Goal: Information Seeking & Learning: Understand process/instructions

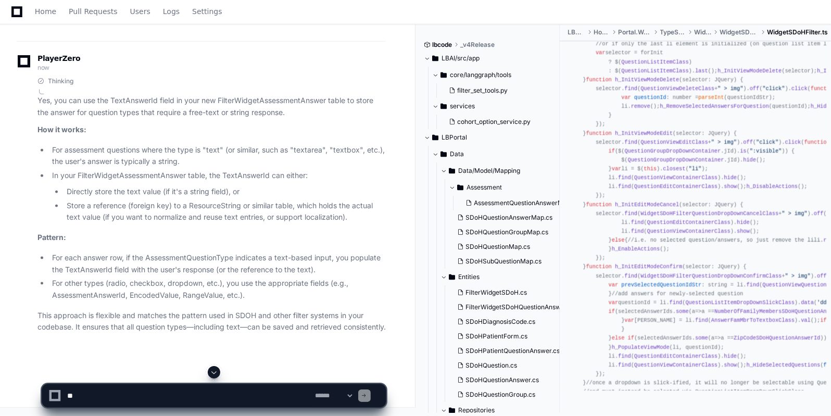
scroll to position [17969, 0]
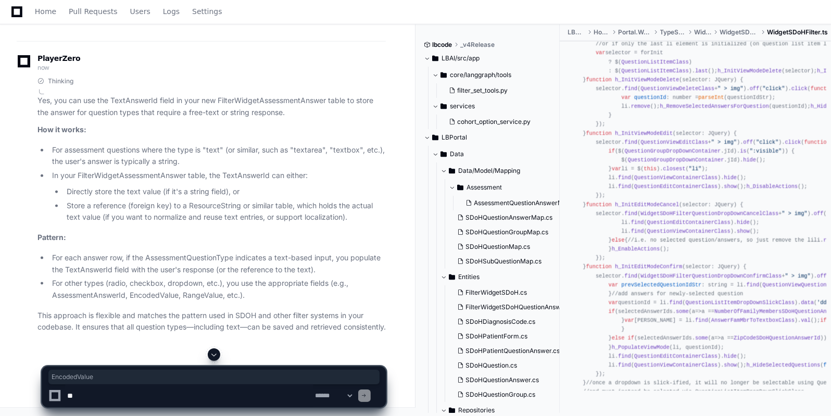
click at [82, 397] on textarea at bounding box center [189, 395] width 248 height 23
click at [264, 386] on textarea at bounding box center [189, 395] width 248 height 23
click at [141, 398] on textarea at bounding box center [189, 395] width 248 height 23
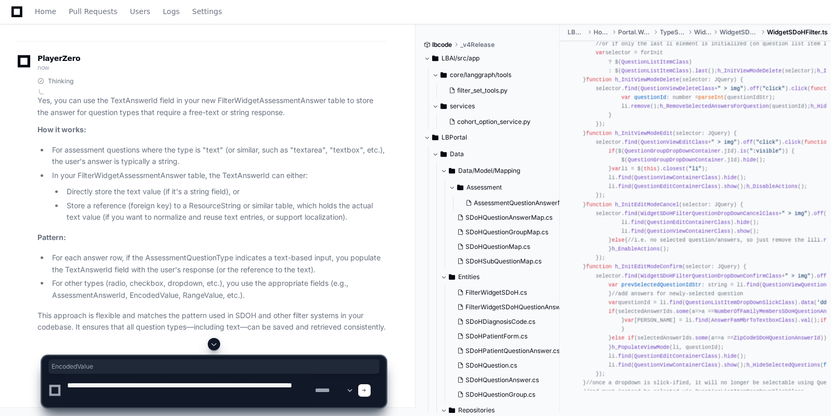
type textarea "**********"
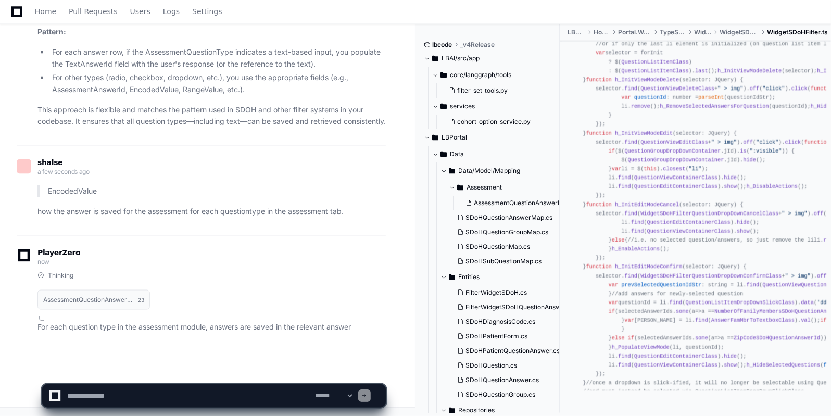
scroll to position [19549, 0]
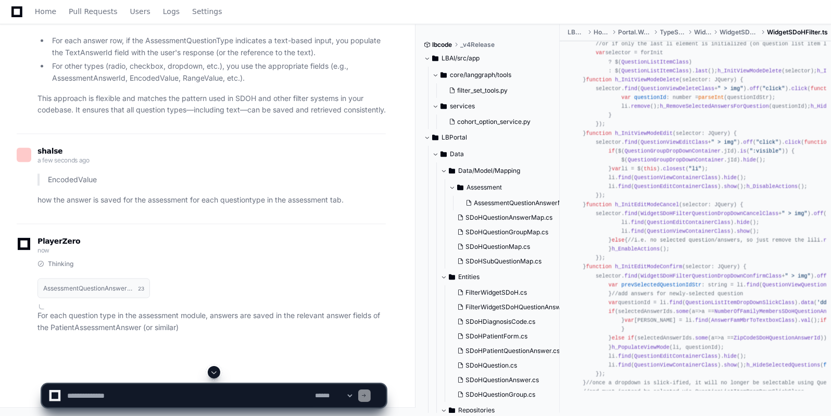
drag, startPoint x: 115, startPoint y: 328, endPoint x: 160, endPoint y: 329, distance: 45.3
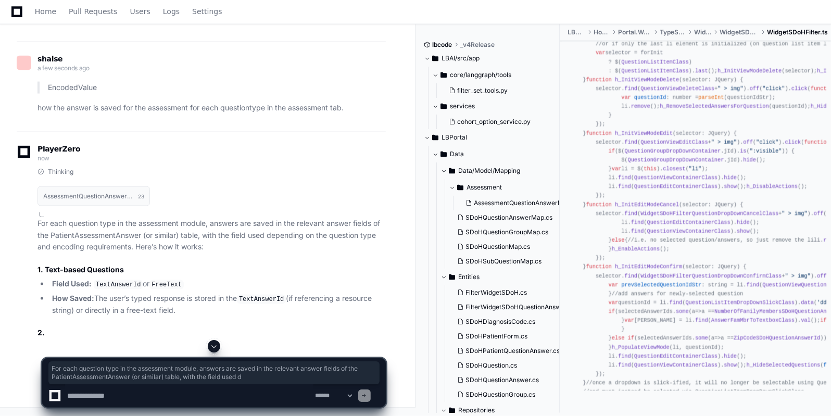
scroll to position [19652, 0]
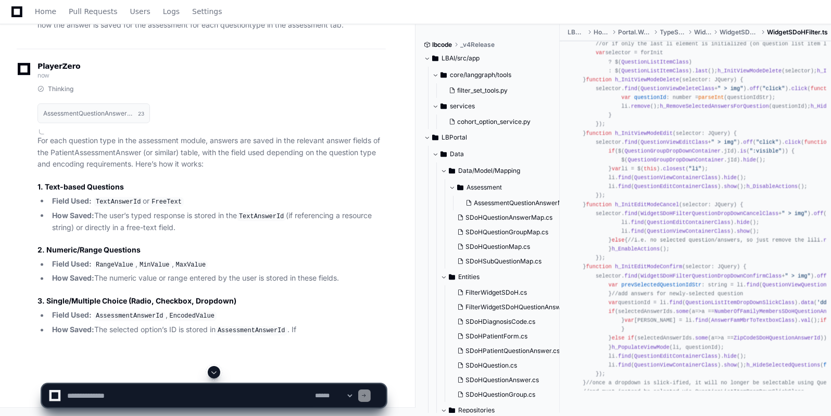
click at [231, 192] on h3 "1. Text-based Questions" at bounding box center [211, 187] width 348 height 10
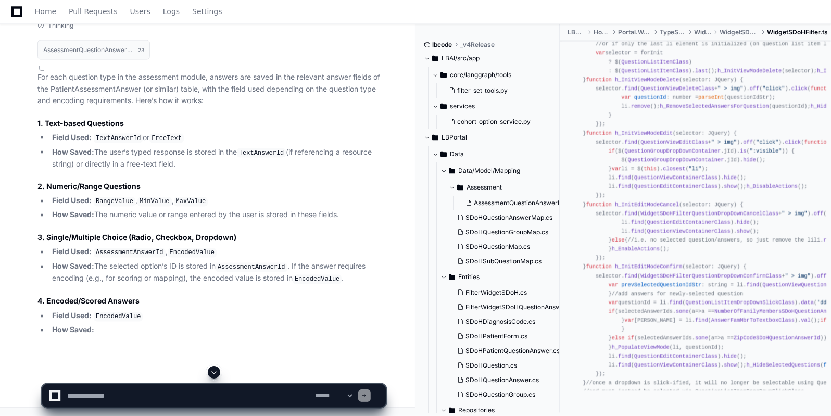
drag, startPoint x: 181, startPoint y: 229, endPoint x: 293, endPoint y: 227, distance: 112.0
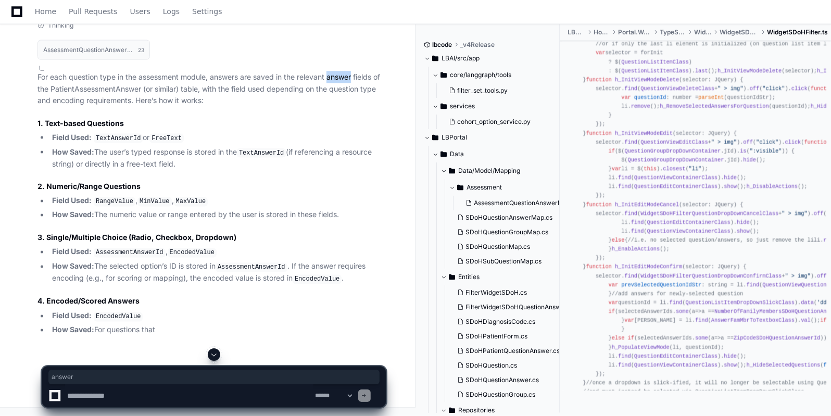
click at [332, 107] on p "For each question type in the assessment module, answers are saved in the relev…" at bounding box center [211, 88] width 348 height 35
click at [117, 107] on p "For each question type in the assessment module, answers are saved in the relev…" at bounding box center [211, 88] width 348 height 35
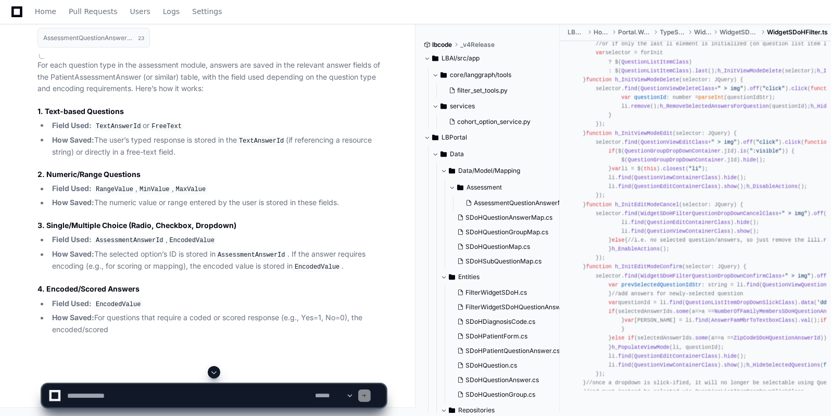
drag, startPoint x: 117, startPoint y: 235, endPoint x: 191, endPoint y: 293, distance: 93.9
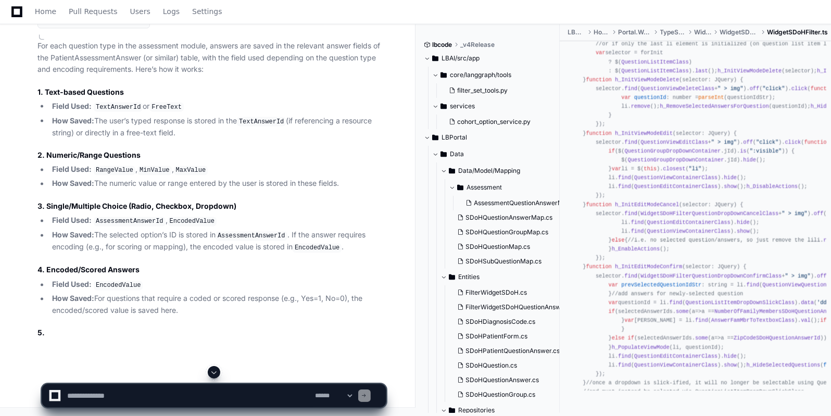
scroll to position [19670, 0]
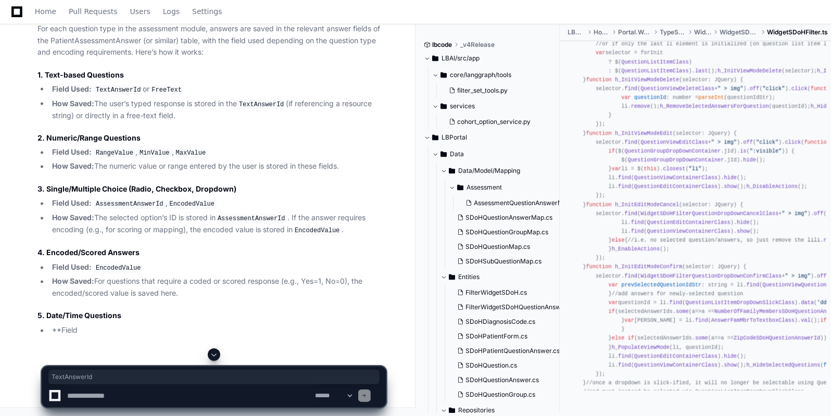
click at [123, 95] on code "TextAnswerId" at bounding box center [118, 89] width 49 height 9
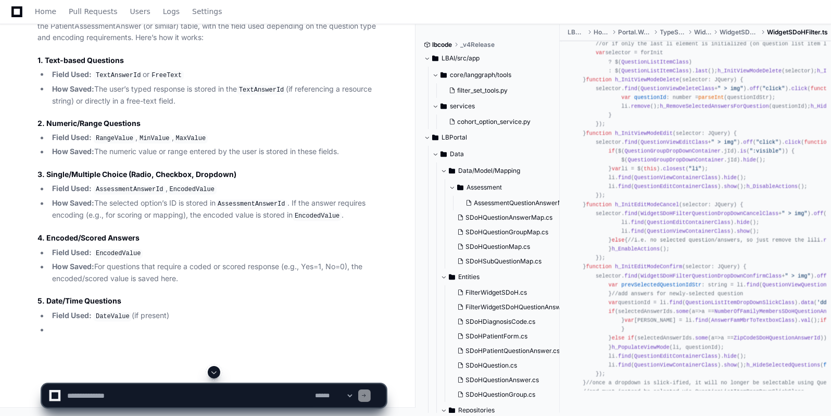
drag, startPoint x: 95, startPoint y: 274, endPoint x: 146, endPoint y: 282, distance: 51.1
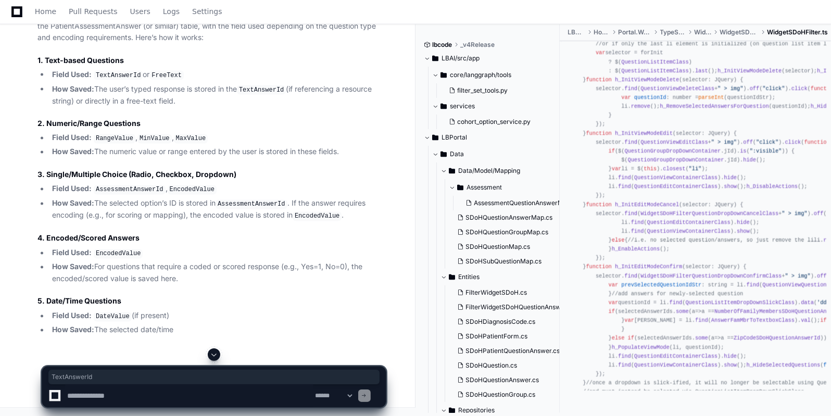
click at [263, 95] on code "TextAnswerId" at bounding box center [261, 89] width 49 height 9
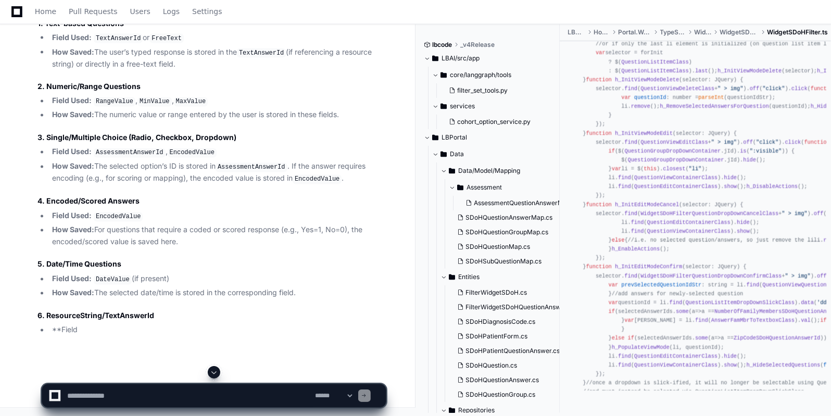
click at [138, 70] on li "How Saved: The user’s typed response is stored in the TextAnswerId (if referenc…" at bounding box center [217, 58] width 337 height 24
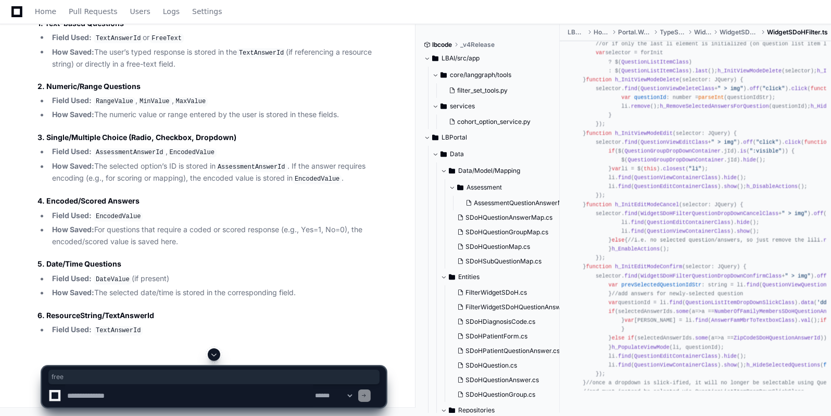
scroll to position [19829, 0]
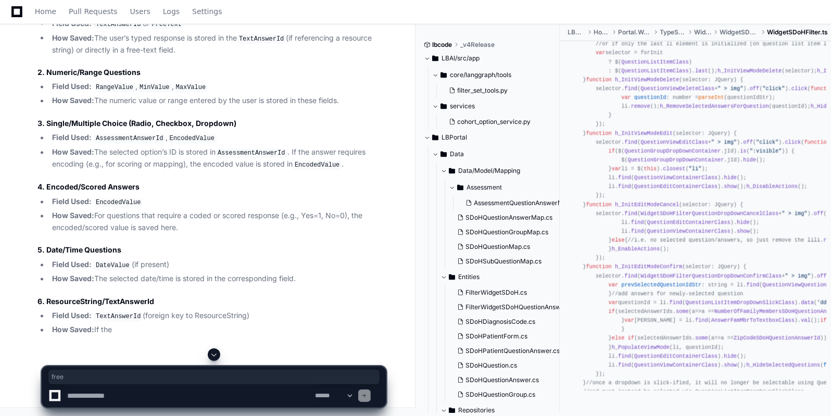
click at [112, 29] on code "TextAnswerId" at bounding box center [118, 24] width 49 height 9
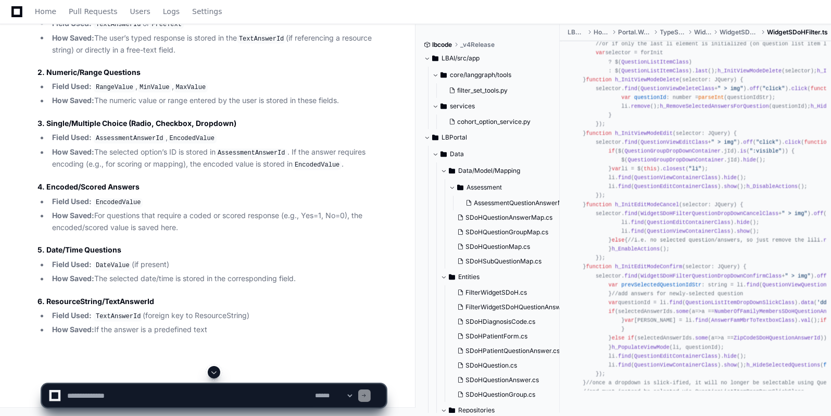
click at [109, 93] on code "RangeValue" at bounding box center [115, 87] width 42 height 9
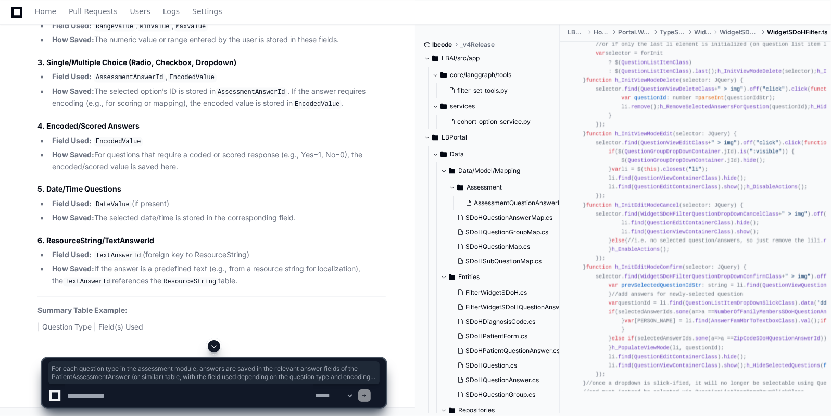
scroll to position [19845, 0]
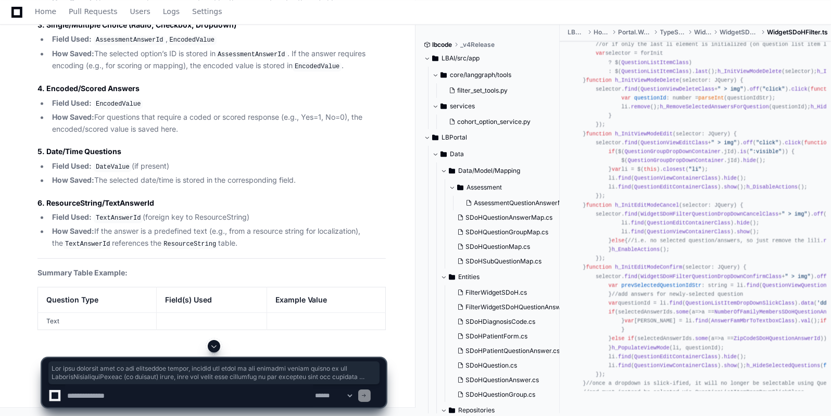
drag, startPoint x: 36, startPoint y: 80, endPoint x: 184, endPoint y: 295, distance: 260.9
click at [184, 295] on div "Thinking AssessmentQuestionAnswerMap.cs 23 For each question type in the assess…" at bounding box center [201, 69] width 369 height 522
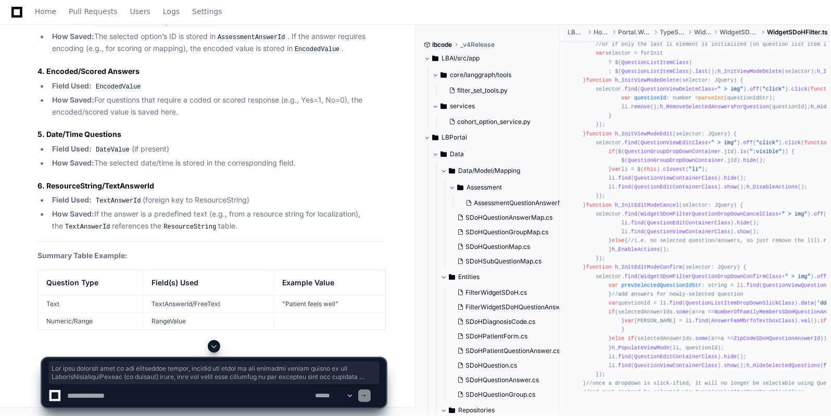
click at [302, 303] on div "Thinking AssessmentQuestionAnswerMap.cs 23 For each question type in the assess…" at bounding box center [201, 60] width 369 height 539
drag, startPoint x: 32, startPoint y: 32, endPoint x: 305, endPoint y: 303, distance: 383.7
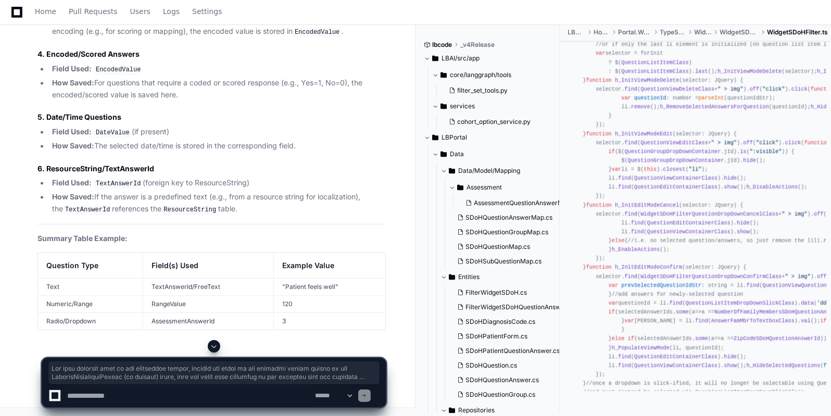
click at [299, 302] on div "Thinking AssessmentQuestionAnswerMap.cs 23 For each question type in the assess…" at bounding box center [201, 52] width 369 height 557
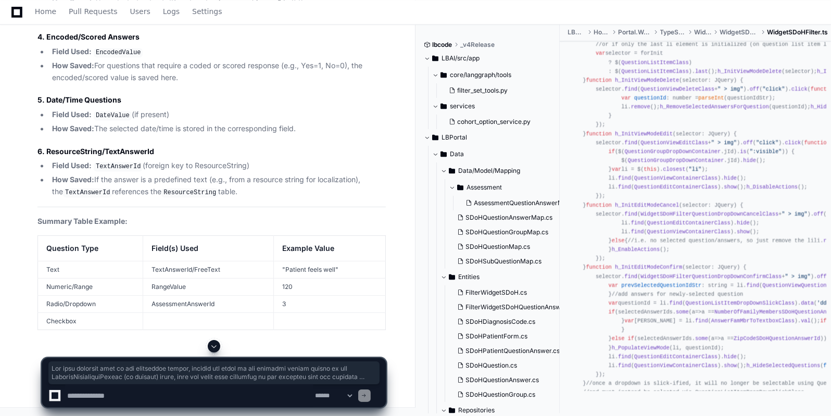
drag, startPoint x: 34, startPoint y: 36, endPoint x: 210, endPoint y: 304, distance: 319.9
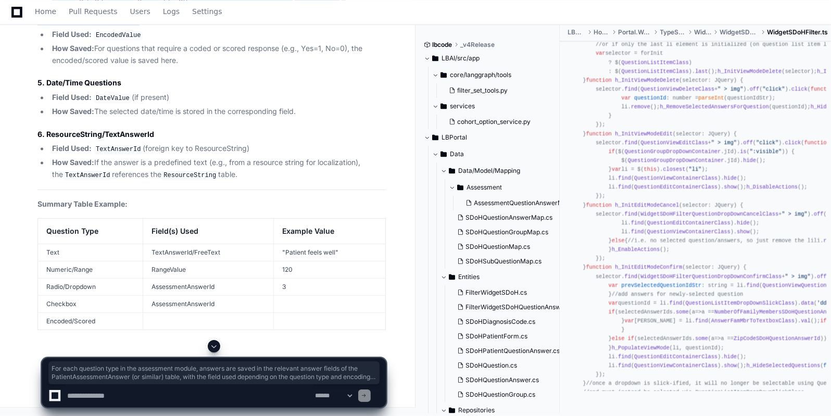
click at [149, 324] on div "Thinking AssessmentQuestionAnswerMap.cs 23 For each question type in the assess…" at bounding box center [201, 35] width 369 height 591
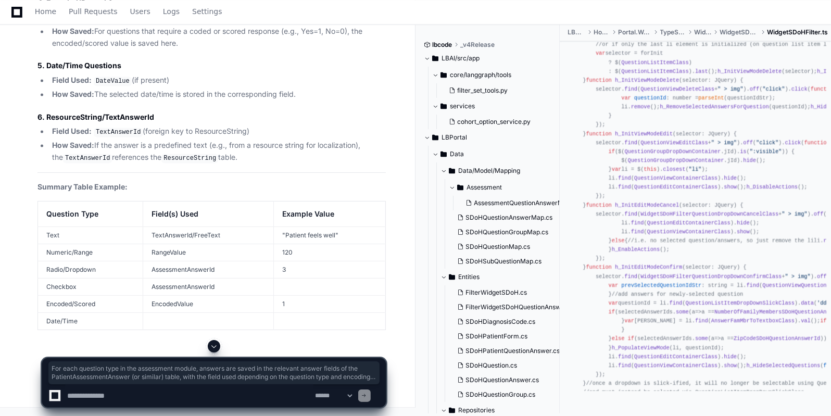
drag, startPoint x: 36, startPoint y: 102, endPoint x: 246, endPoint y: 168, distance: 219.5
click at [186, 192] on article "For each question type in the assessment module, answers are saved in the relev…" at bounding box center [211, 51] width 348 height 558
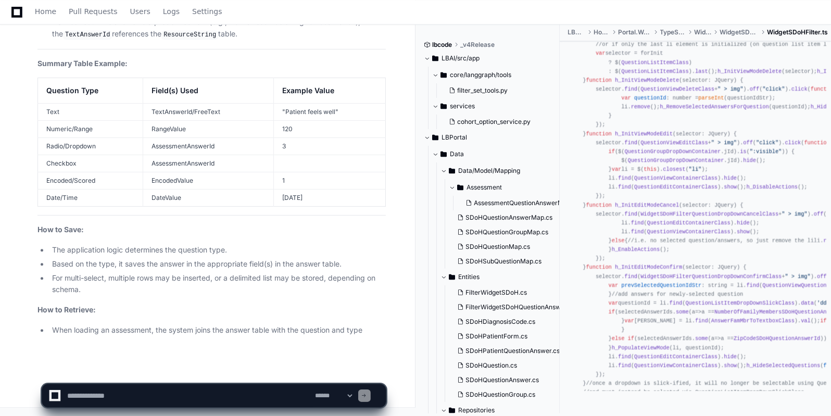
scroll to position [20208, 0]
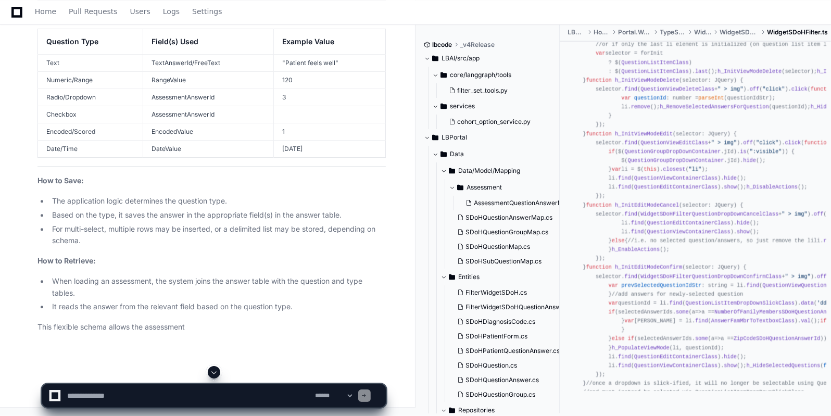
click at [177, 72] on td "TextAnswerId/FreeText" at bounding box center [208, 63] width 131 height 17
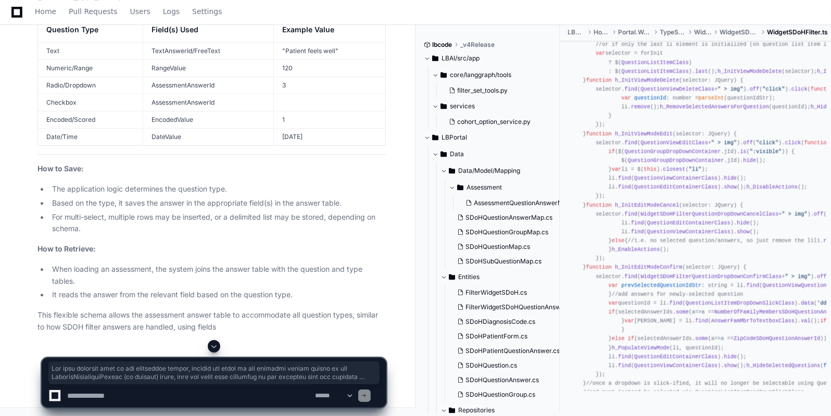
scroll to position [20267, 0]
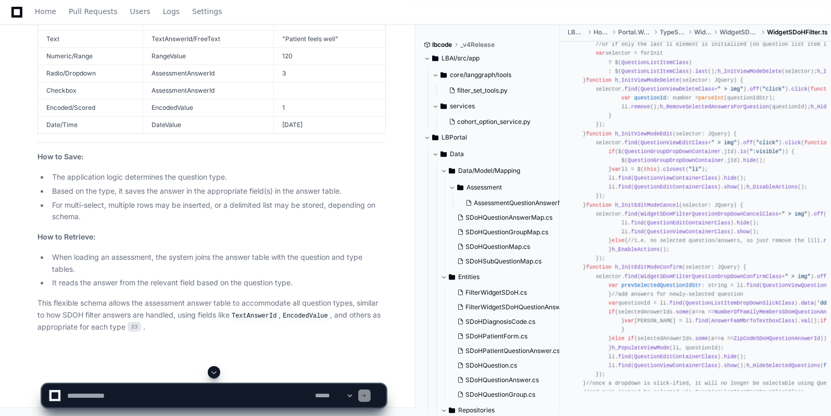
drag, startPoint x: 177, startPoint y: 122, endPoint x: 206, endPoint y: 220, distance: 102.5
click at [206, 220] on ul "The application logic determines the question type. Based on the type, it saves…" at bounding box center [211, 197] width 348 height 52
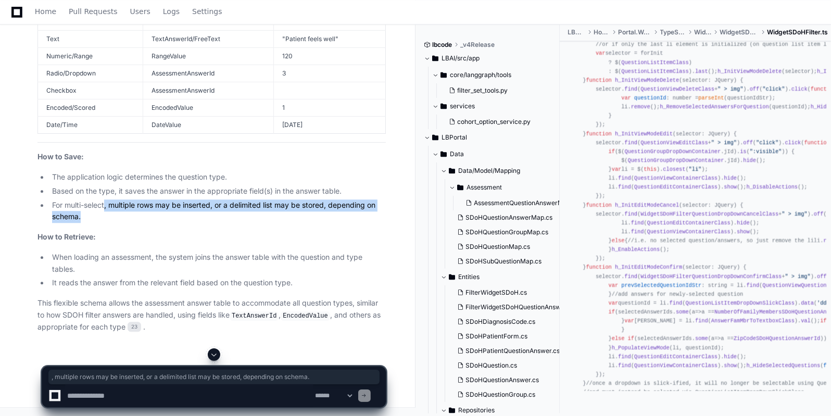
drag, startPoint x: 106, startPoint y: 227, endPoint x: 243, endPoint y: 238, distance: 137.4
click at [243, 223] on li "For multi-select, multiple rows may be inserted, or a delimited list may be sto…" at bounding box center [217, 211] width 337 height 24
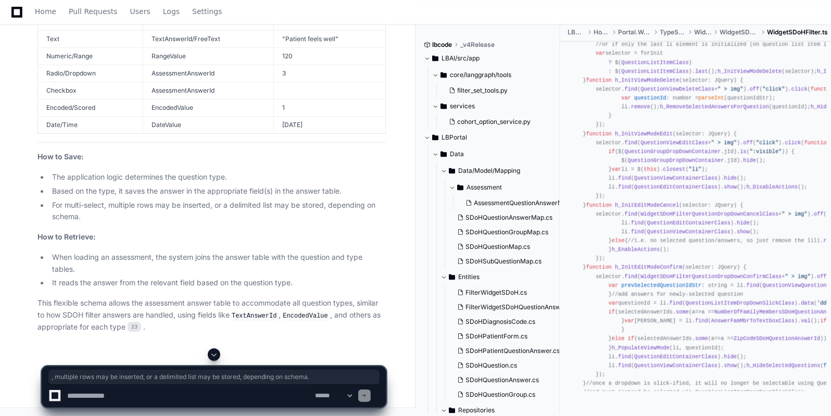
click at [98, 391] on textarea at bounding box center [189, 395] width 248 height 23
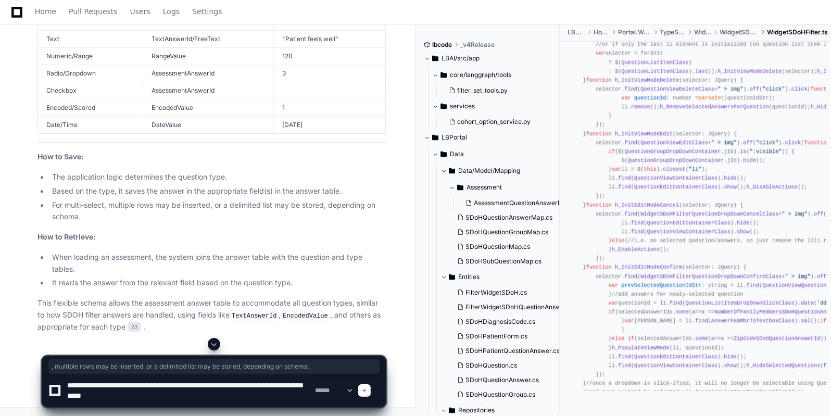
type textarea "**********"
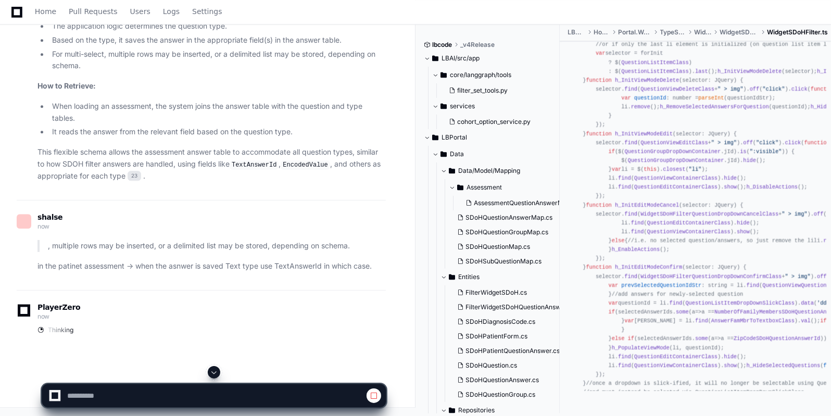
scroll to position [20439, 0]
click at [96, 268] on p "in the patinet assessment -> when the asnwer is saved Text type use TextAnswerI…" at bounding box center [211, 266] width 348 height 12
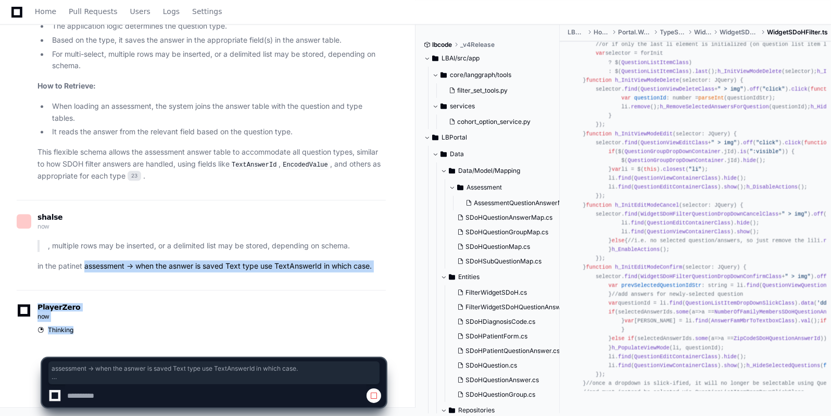
drag, startPoint x: 96, startPoint y: 268, endPoint x: 86, endPoint y: 326, distance: 58.7
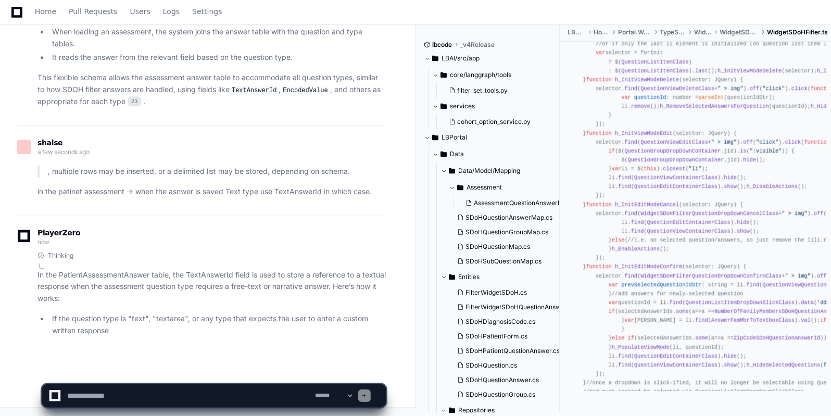
scroll to position [20514, 0]
drag, startPoint x: 222, startPoint y: 331, endPoint x: 102, endPoint y: 331, distance: 119.8
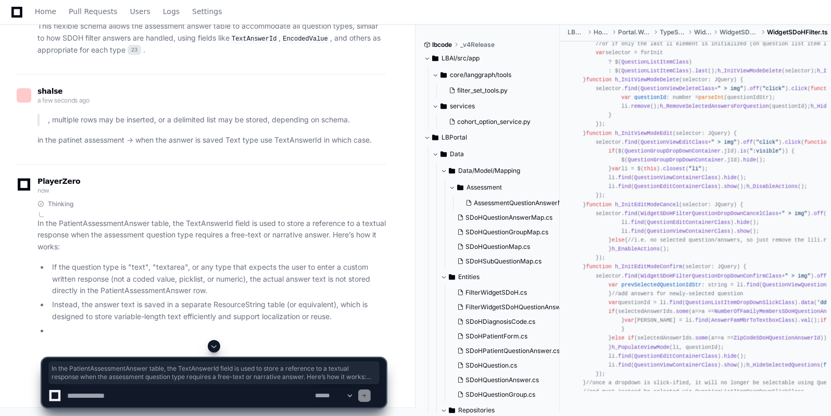
click at [18, 301] on div "Thinking In the PatientAssessmentAnswer table, the TextAnswerId field is used t…" at bounding box center [201, 268] width 369 height 137
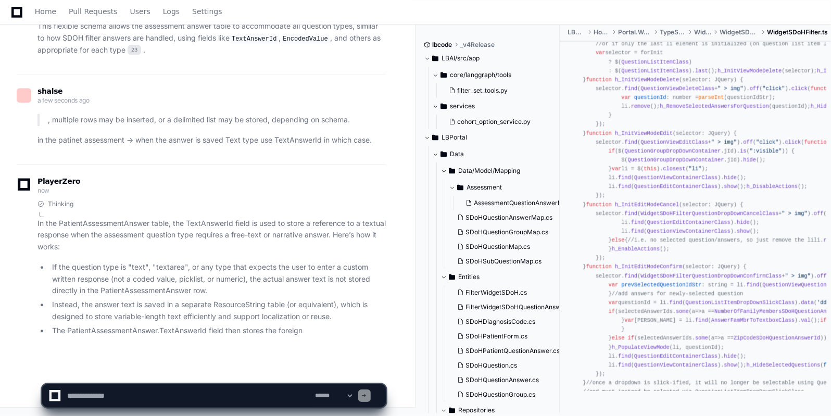
scroll to position [20565, 0]
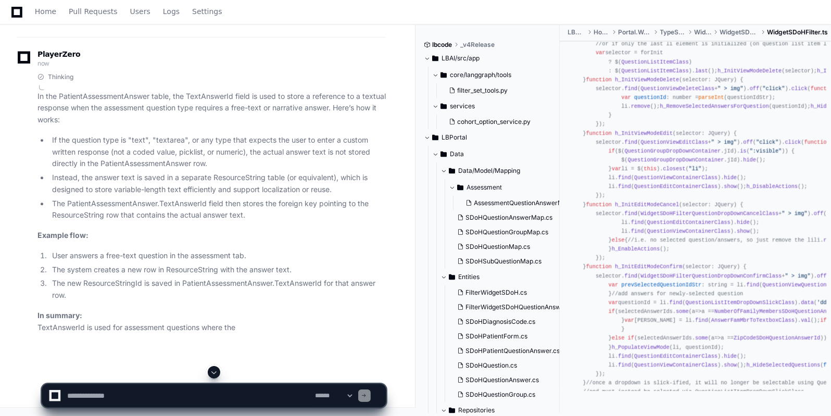
drag, startPoint x: 60, startPoint y: 270, endPoint x: 125, endPoint y: 271, distance: 65.6
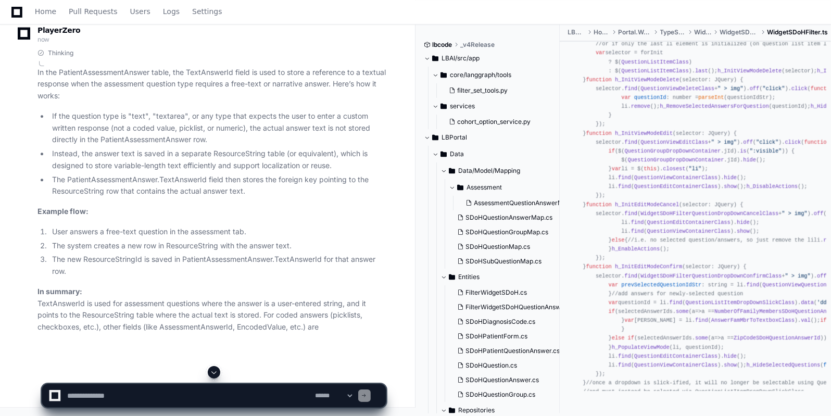
scroll to position [20613, 0]
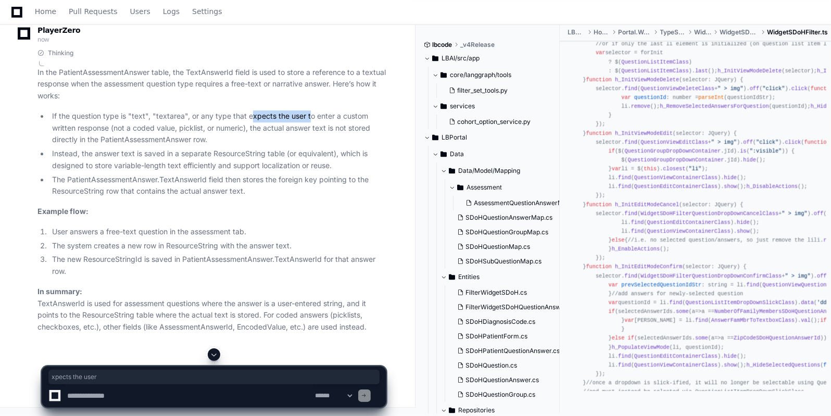
drag, startPoint x: 250, startPoint y: 218, endPoint x: 307, endPoint y: 220, distance: 56.8
click at [307, 146] on li "If the question type is "text", "textarea", or any type that expects the user t…" at bounding box center [217, 127] width 337 height 35
drag, startPoint x: 110, startPoint y: 247, endPoint x: 162, endPoint y: 240, distance: 53.1
click at [162, 146] on li "If the question type is "text", "textarea", or any type that expects the user t…" at bounding box center [217, 127] width 337 height 35
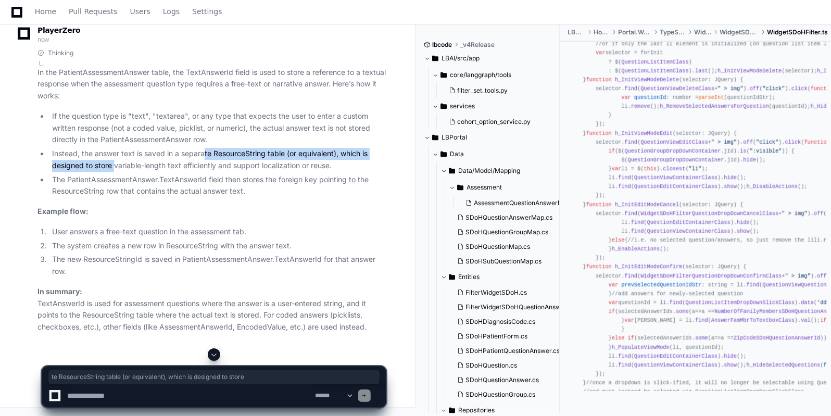
drag, startPoint x: 115, startPoint y: 265, endPoint x: 204, endPoint y: 256, distance: 89.0
click at [204, 172] on li "Instead, the answer text is saved in a separate ResourceString table (or equiva…" at bounding box center [217, 160] width 337 height 24
click at [253, 172] on li "Instead, the answer text is saved in a separate ResourceString table (or equiva…" at bounding box center [217, 160] width 337 height 24
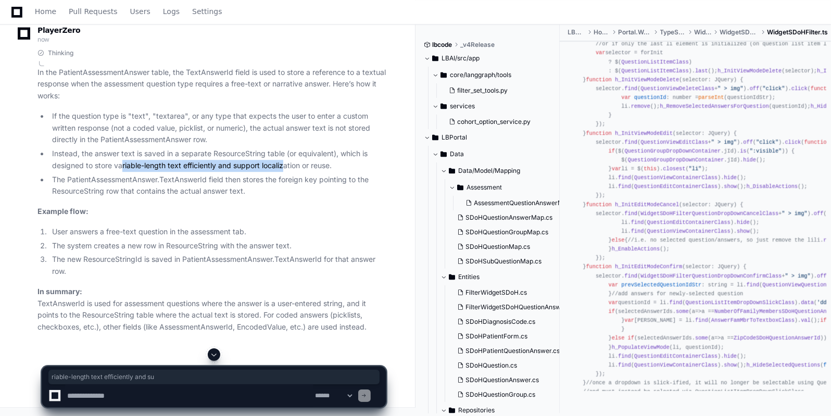
drag, startPoint x: 121, startPoint y: 271, endPoint x: 284, endPoint y: 269, distance: 162.5
click at [284, 172] on li "Instead, the answer text is saved in a separate ResourceString table (or equiva…" at bounding box center [217, 160] width 337 height 24
click at [198, 198] on li "The PatientAssessmentAnswer.TextAnswerId field then stores the foreign key poin…" at bounding box center [217, 186] width 337 height 24
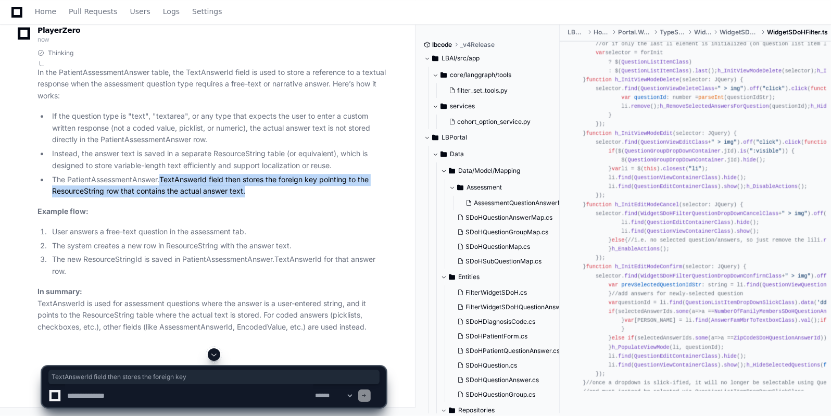
drag, startPoint x: 198, startPoint y: 283, endPoint x: 310, endPoint y: 289, distance: 112.1
click at [310, 198] on li "The PatientAssessmentAnswer.TextAnswerId field then stores the foreign key poin…" at bounding box center [217, 186] width 337 height 24
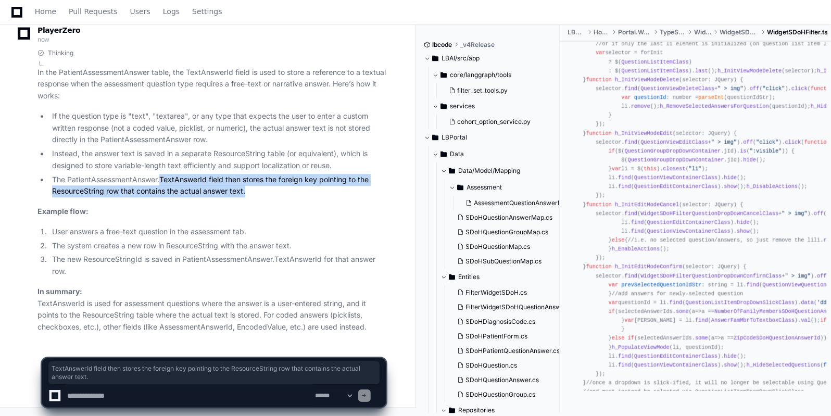
scroll to position [20716, 0]
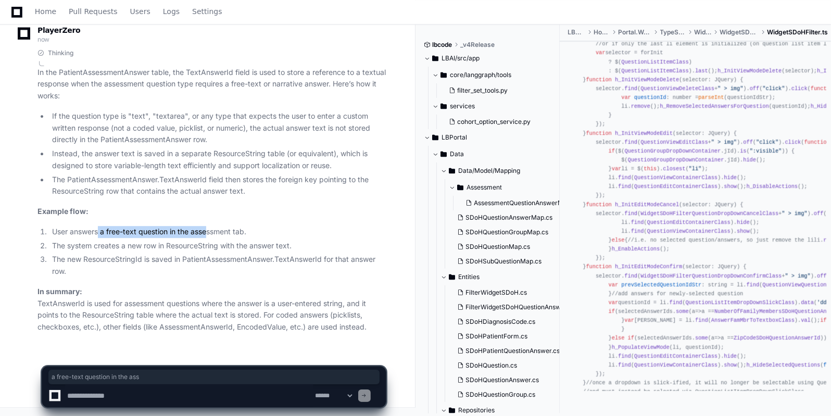
drag, startPoint x: 99, startPoint y: 224, endPoint x: 207, endPoint y: 230, distance: 107.9
click at [207, 230] on article "In the PatientAssessmentAnswer table, the TextAnswerId field is used to store a…" at bounding box center [211, 200] width 348 height 267
drag, startPoint x: 89, startPoint y: 249, endPoint x: 227, endPoint y: 245, distance: 137.5
click at [227, 245] on li "The system creates a new row in ResourceString with the answer text." at bounding box center [217, 246] width 337 height 12
drag, startPoint x: 85, startPoint y: 233, endPoint x: 241, endPoint y: 230, distance: 155.7
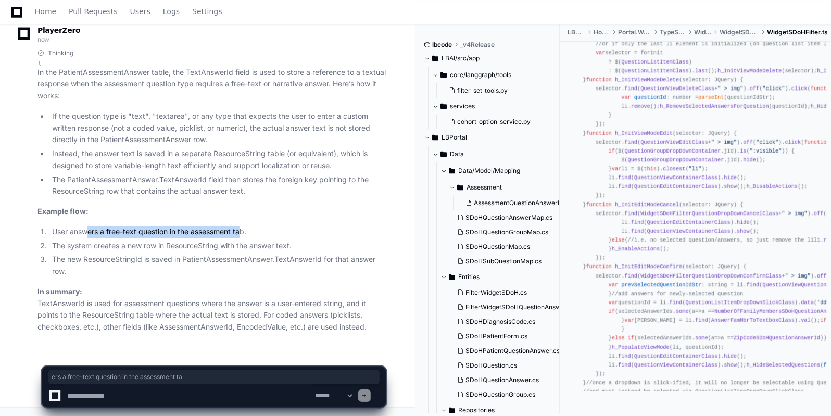
click at [241, 230] on li "User answers a free-text question in the assessment tab." at bounding box center [217, 232] width 337 height 12
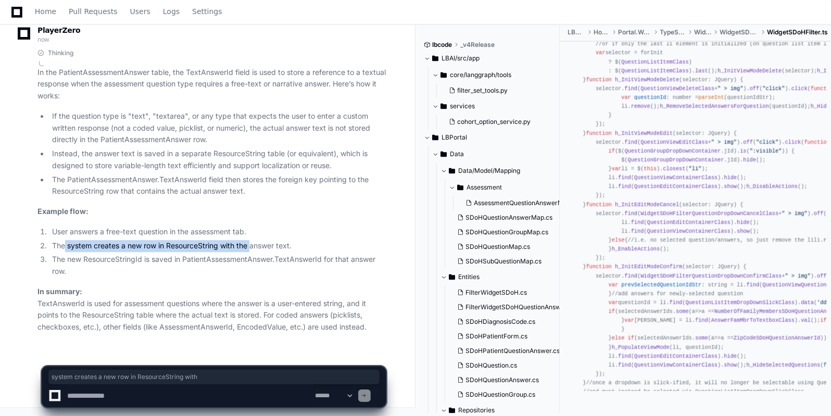
drag, startPoint x: 65, startPoint y: 250, endPoint x: 253, endPoint y: 242, distance: 188.7
click at [253, 242] on li "The system creates a new row in ResourceString with the answer text." at bounding box center [217, 246] width 337 height 12
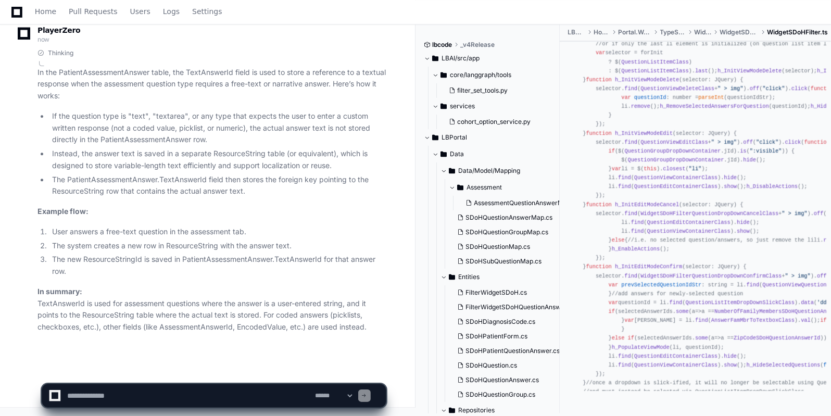
click at [131, 261] on li "The new ResourceStringId is saved in PatientAssessmentAnswer.TextAnswerId for t…" at bounding box center [217, 266] width 337 height 24
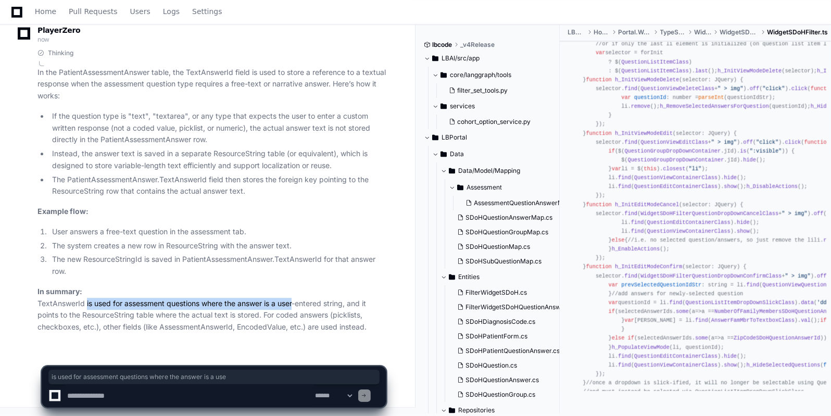
drag, startPoint x: 84, startPoint y: 300, endPoint x: 293, endPoint y: 305, distance: 208.9
click at [293, 305] on p "In summary: TextAnswerId is used for assessment questions where the answer is a…" at bounding box center [211, 309] width 348 height 47
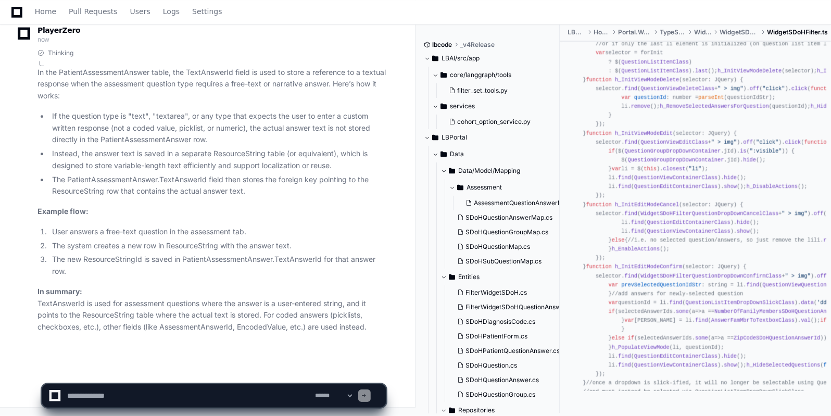
click at [101, 312] on p "In summary: TextAnswerId is used for assessment questions where the answer is a…" at bounding box center [211, 309] width 348 height 47
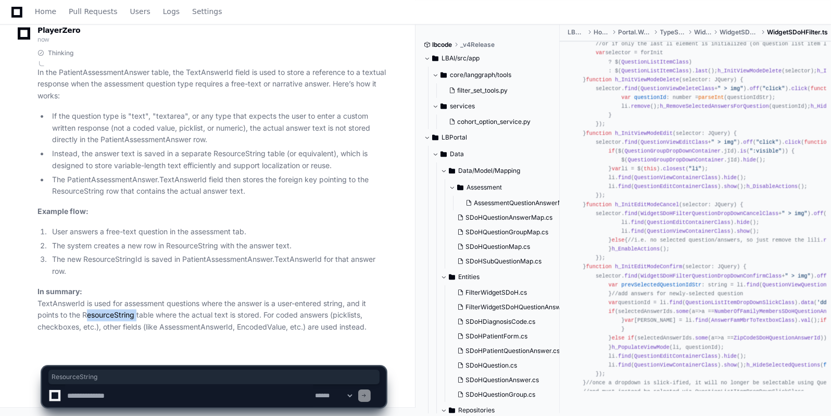
click at [101, 312] on p "In summary: TextAnswerId is used for assessment questions where the answer is a…" at bounding box center [211, 309] width 348 height 47
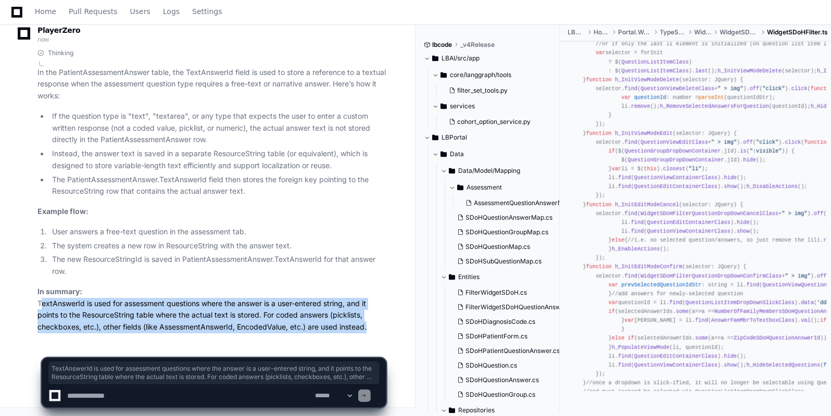
click at [101, 312] on p "In summary: TextAnswerId is used for assessment questions where the answer is a…" at bounding box center [211, 309] width 348 height 47
click at [186, 313] on p "In summary: TextAnswerId is used for assessment questions where the answer is a…" at bounding box center [211, 309] width 348 height 47
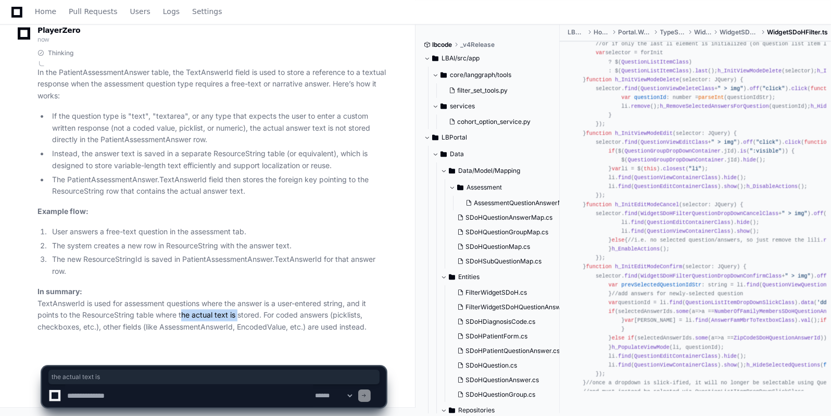
drag, startPoint x: 186, startPoint y: 313, endPoint x: 232, endPoint y: 316, distance: 45.9
click at [232, 316] on p "In summary: TextAnswerId is used for assessment questions where the answer is a…" at bounding box center [211, 309] width 348 height 47
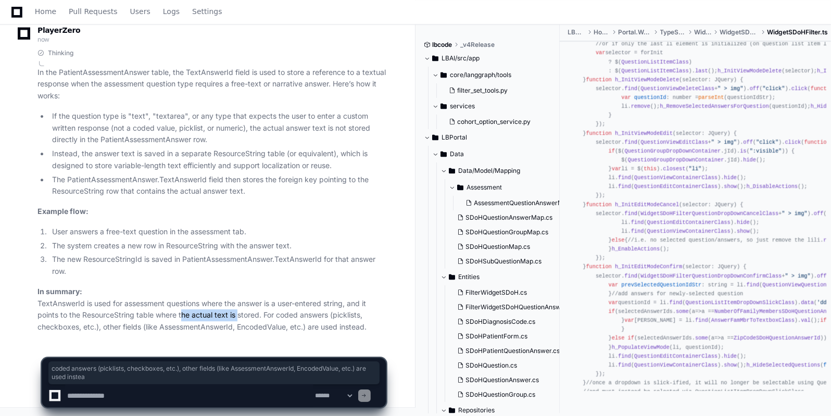
drag, startPoint x: 279, startPoint y: 312, endPoint x: 368, endPoint y: 325, distance: 90.1
click at [368, 325] on p "In summary: TextAnswerId is used for assessment questions where the answer is a…" at bounding box center [211, 309] width 348 height 47
click at [310, 318] on p "In summary: TextAnswerId is used for assessment questions where the answer is a…" at bounding box center [211, 309] width 348 height 47
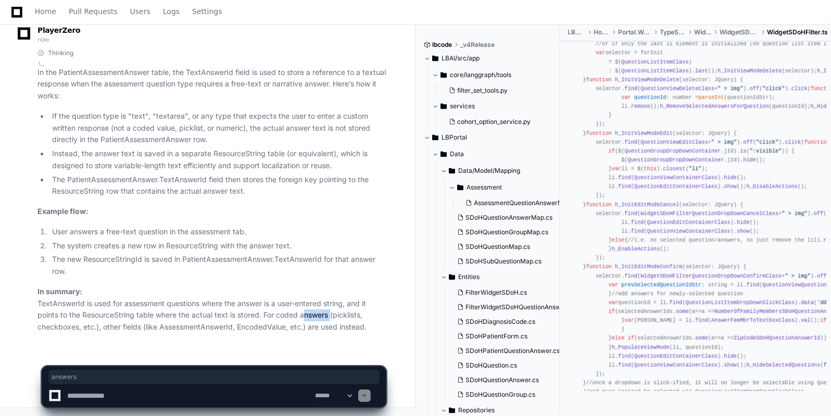
click at [310, 318] on p "In summary: TextAnswerId is used for assessment questions where the answer is a…" at bounding box center [211, 309] width 348 height 47
click at [87, 400] on textarea at bounding box center [189, 395] width 248 height 23
type textarea "*"
click at [211, 397] on textarea at bounding box center [189, 395] width 248 height 23
click at [284, 394] on textarea at bounding box center [189, 395] width 248 height 23
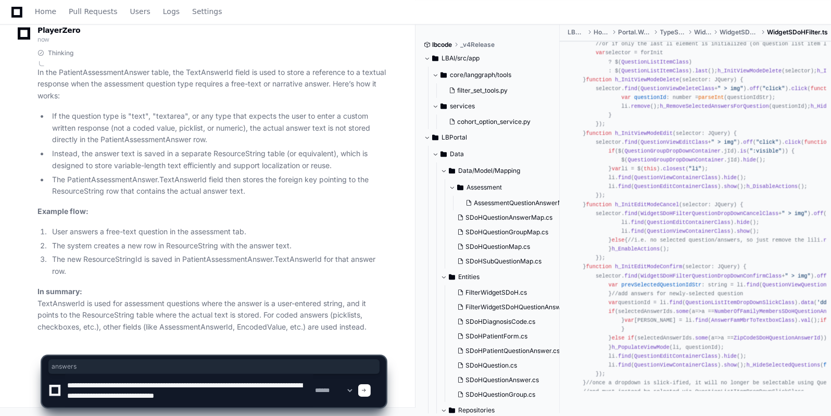
type textarea "**********"
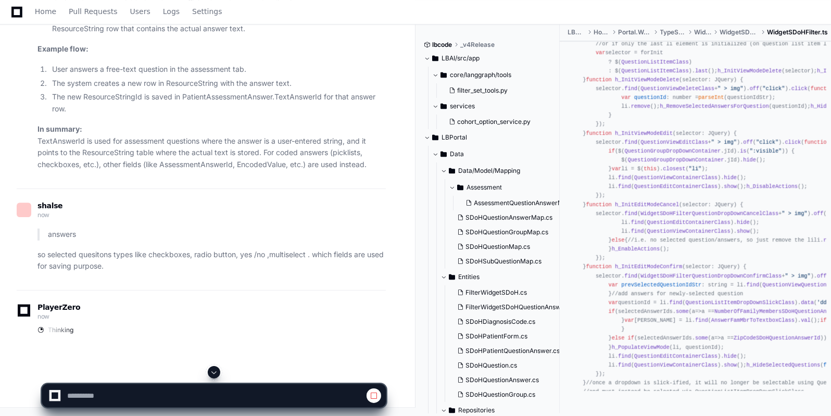
scroll to position [20874, 0]
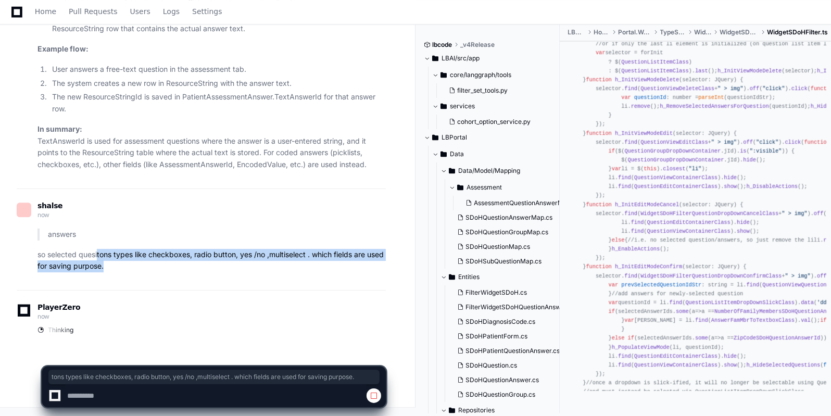
drag, startPoint x: 98, startPoint y: 252, endPoint x: 321, endPoint y: 262, distance: 223.1
click at [321, 262] on p "so selected quesitons types like checkboxes, radio button, yes /no ,multiselect…" at bounding box center [211, 261] width 348 height 24
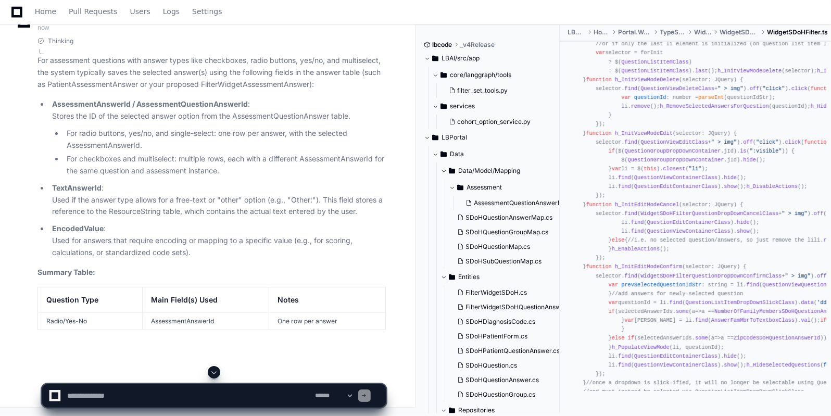
scroll to position [21056, 0]
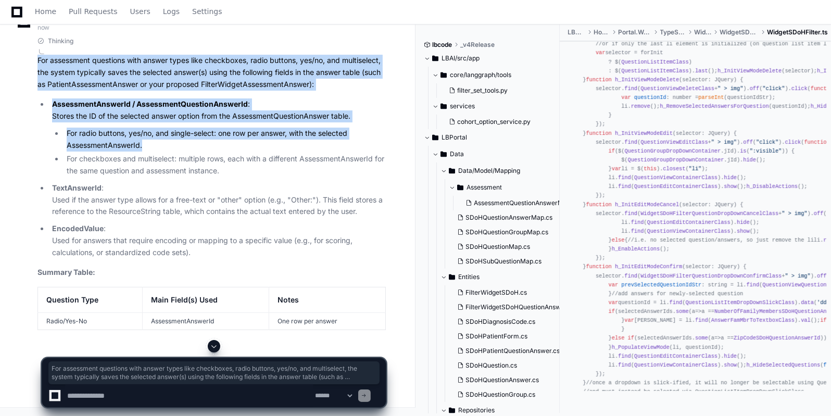
drag, startPoint x: 172, startPoint y: 246, endPoint x: 195, endPoint y: 253, distance: 23.7
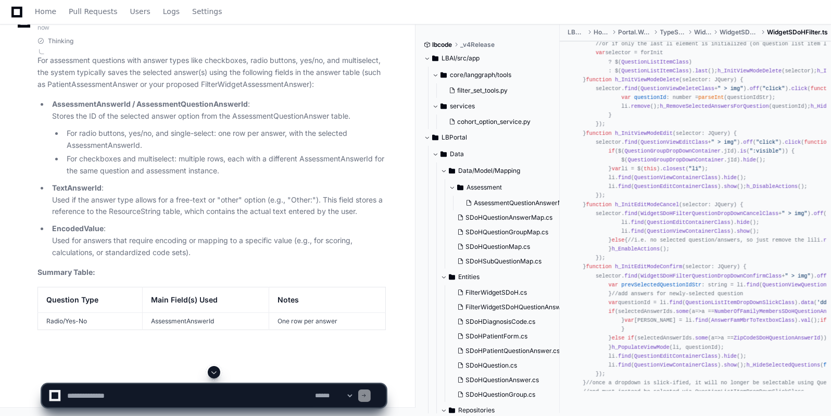
drag, startPoint x: 151, startPoint y: 268, endPoint x: 86, endPoint y: 261, distance: 65.4
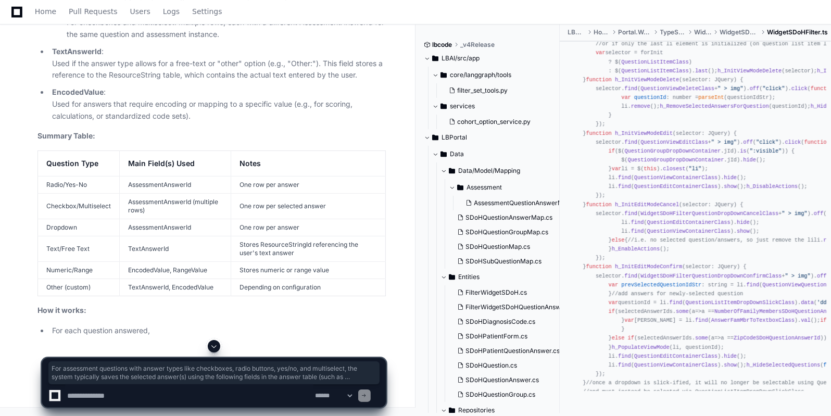
scroll to position [21109, 0]
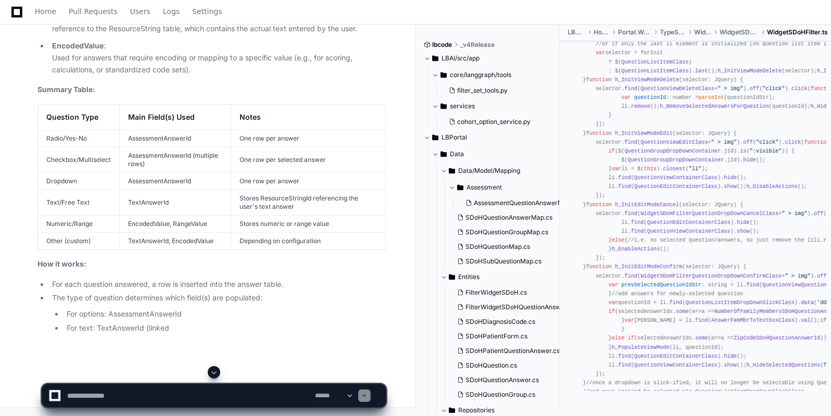
drag, startPoint x: 119, startPoint y: 266, endPoint x: 220, endPoint y: 265, distance: 101.0
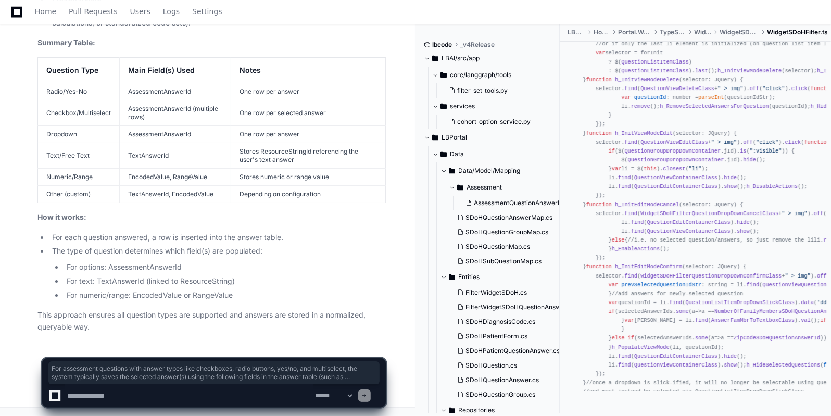
scroll to position [21391, 0]
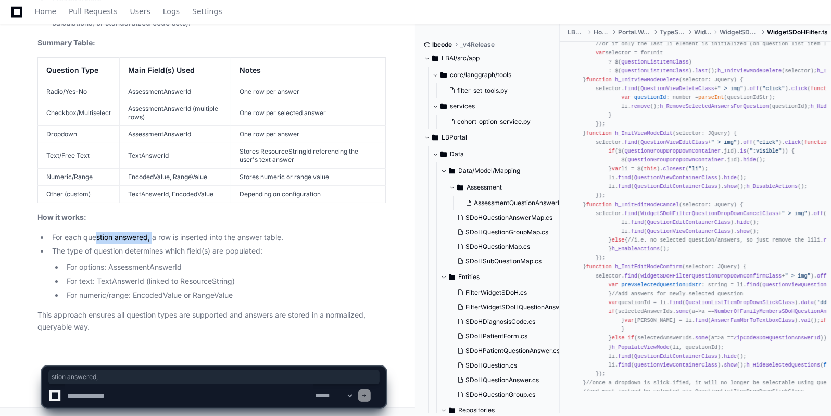
drag, startPoint x: 98, startPoint y: 236, endPoint x: 155, endPoint y: 242, distance: 57.0
click at [155, 242] on li "For each question answered, a row is inserted into the answer table." at bounding box center [217, 238] width 337 height 12
click at [120, 238] on li "For each question answered, a row is inserted into the answer table." at bounding box center [217, 238] width 337 height 12
drag, startPoint x: 179, startPoint y: 237, endPoint x: 255, endPoint y: 240, distance: 76.6
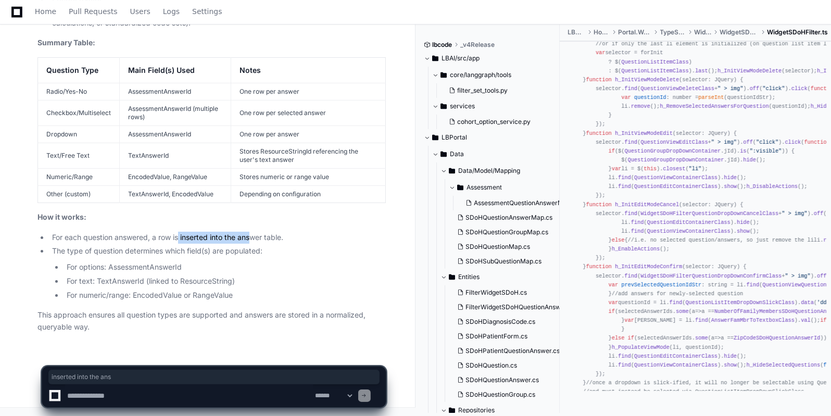
click at [255, 240] on li "For each question answered, a row is inserted into the answer table." at bounding box center [217, 238] width 337 height 12
drag, startPoint x: 69, startPoint y: 250, endPoint x: 152, endPoint y: 252, distance: 82.8
click at [152, 252] on li "The type of question determines which field(s) are populated: For options: Asse…" at bounding box center [217, 273] width 337 height 56
click at [109, 392] on textarea at bounding box center [189, 395] width 248 height 23
click at [164, 397] on textarea at bounding box center [189, 395] width 248 height 23
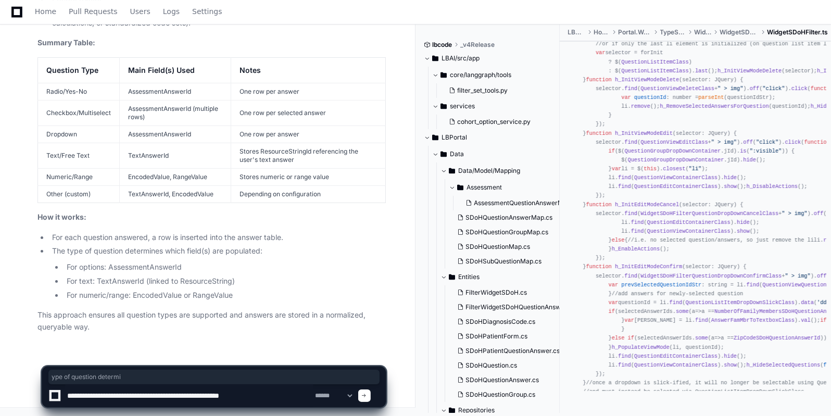
click at [227, 394] on textarea at bounding box center [189, 395] width 248 height 23
paste textarea "******"
type textarea "**********"
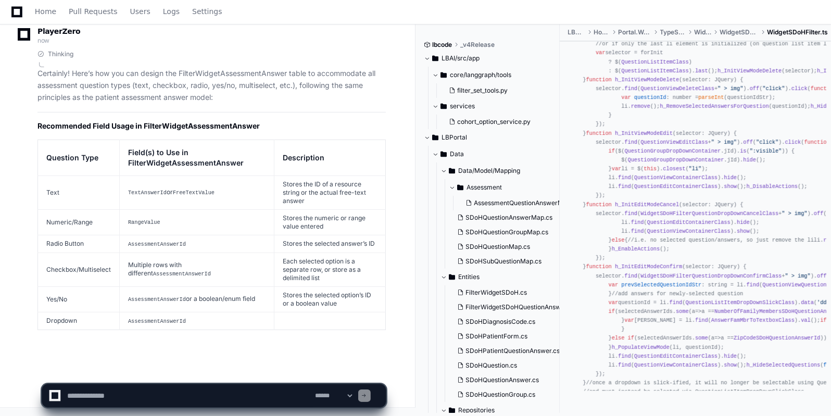
scroll to position [21802, 0]
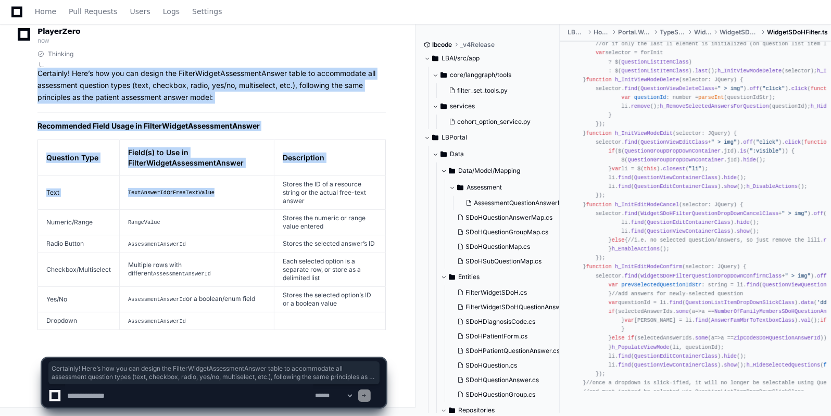
drag, startPoint x: 169, startPoint y: 198, endPoint x: 208, endPoint y: 198, distance: 38.5
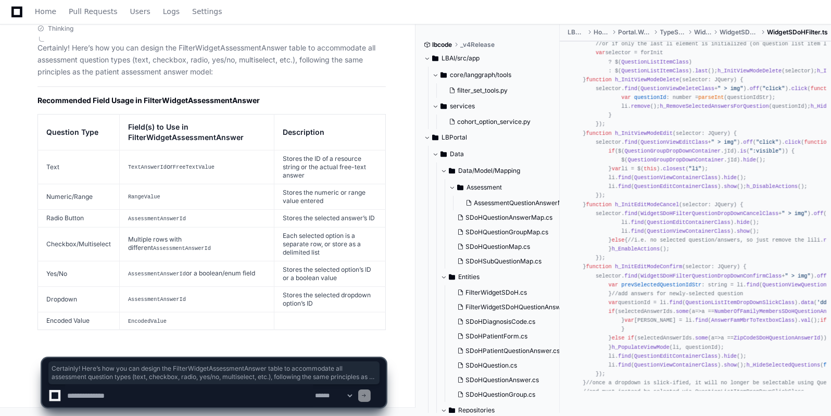
scroll to position [21828, 0]
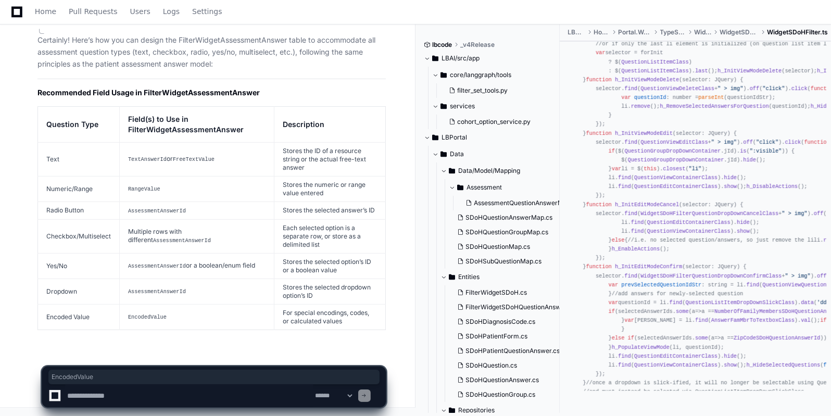
click at [123, 397] on textarea at bounding box center [189, 395] width 248 height 23
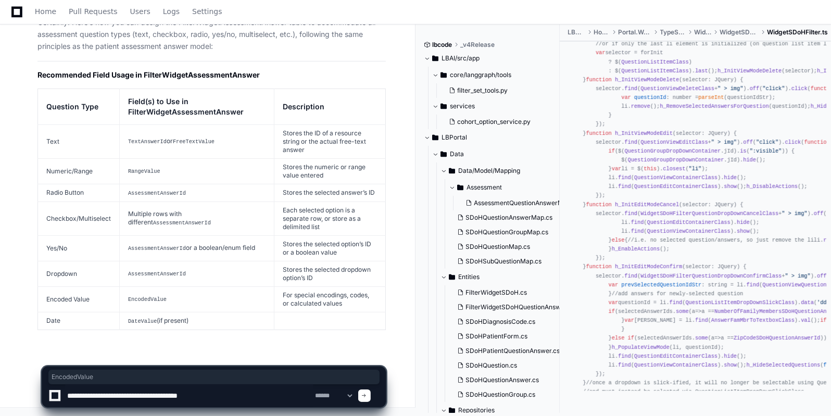
scroll to position [21853, 0]
click at [212, 392] on textarea at bounding box center [189, 395] width 248 height 23
click at [105, 398] on textarea at bounding box center [189, 395] width 248 height 23
click at [220, 396] on textarea at bounding box center [189, 395] width 248 height 23
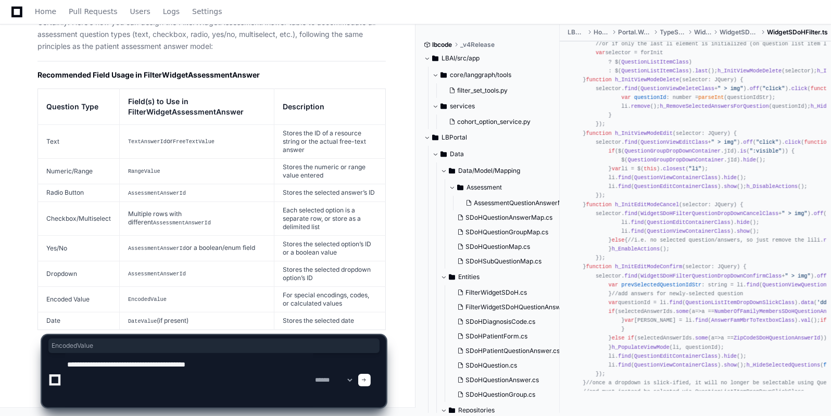
paste textarea "**********"
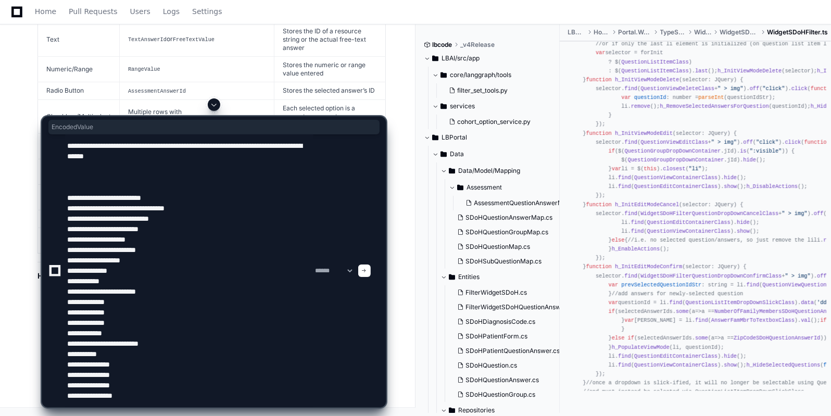
type textarea "**********"
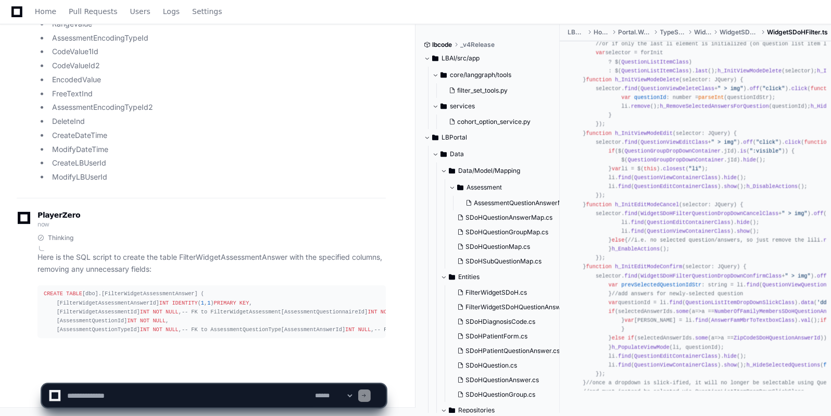
scroll to position [22764, 0]
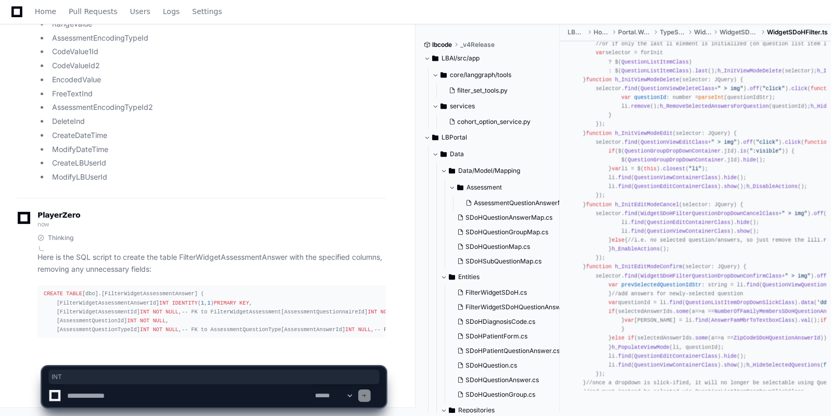
click at [140, 314] on div "CREATE TABLE [dbo].[FilterWidgetAssessmentAnswer] ( [FilterWidgetAssessmentAnsw…" at bounding box center [212, 312] width 336 height 45
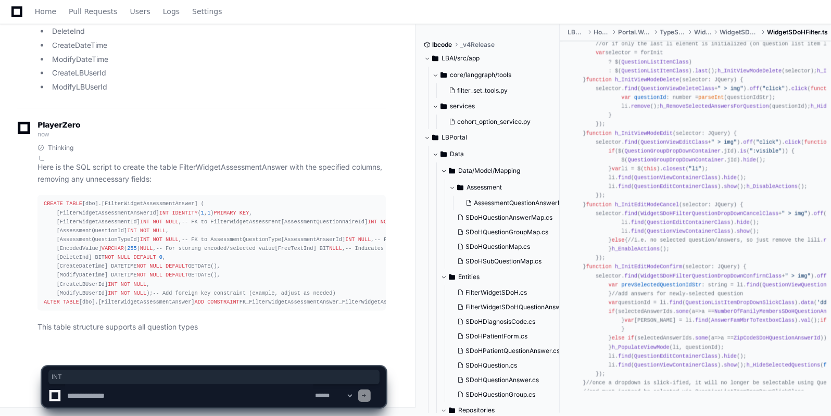
scroll to position [22955, 0]
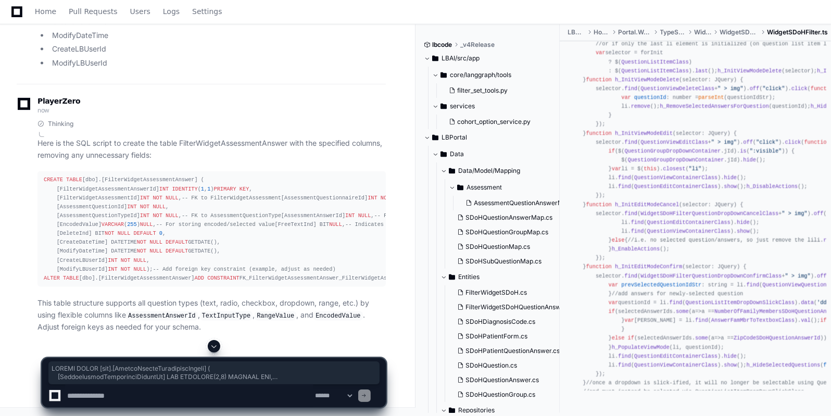
drag, startPoint x: 381, startPoint y: 307, endPoint x: 44, endPoint y: 78, distance: 407.9
click at [44, 175] on div "CREATE TABLE [dbo].[FilterWidgetAssessmentAnswer] ( [FilterWidgetAssessmentAnsw…" at bounding box center [212, 228] width 336 height 107
copy div "CREATE TABLE [dbo].[FilterWidgetAssessmentAnswer] ( [FilterWidgetAssessmentAnsw…"
click at [106, 396] on textarea at bounding box center [189, 395] width 248 height 23
paste textarea "**********"
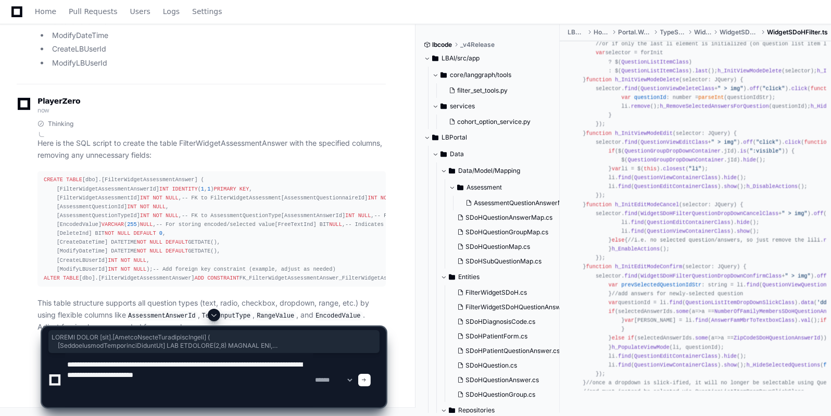
scroll to position [3, 0]
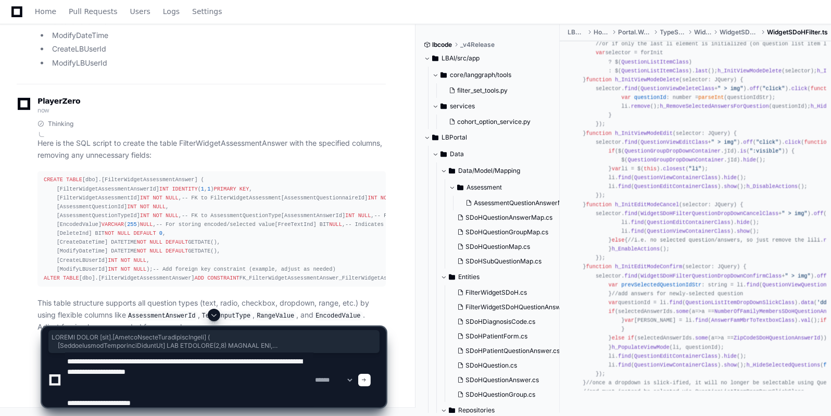
type textarea "**********"
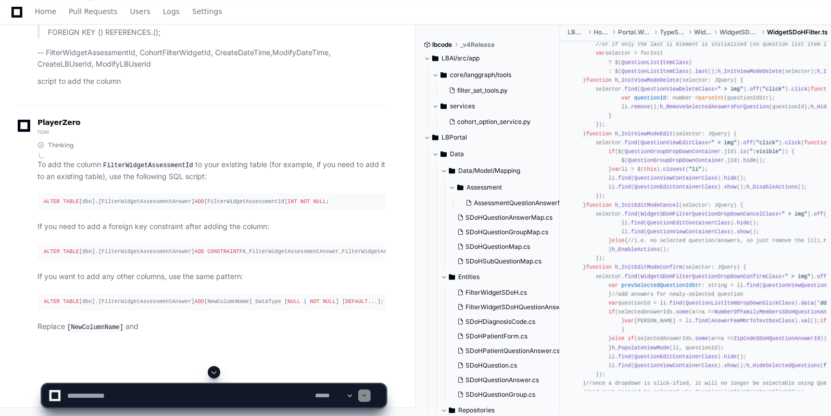
scroll to position [23639, 0]
click at [114, 396] on textarea at bounding box center [189, 395] width 248 height 23
paste textarea "**********"
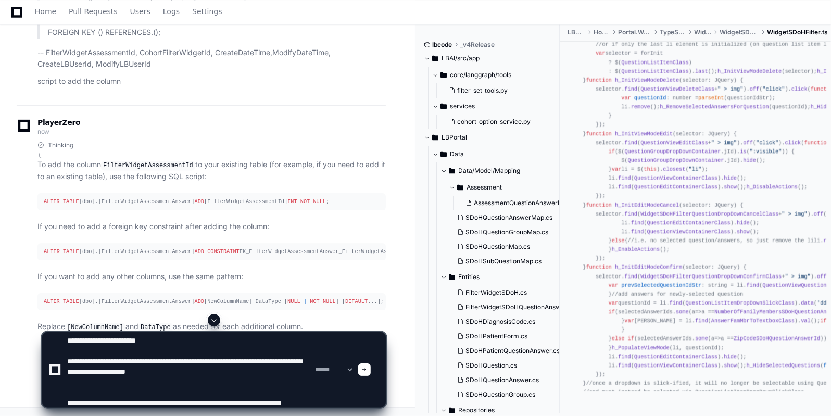
scroll to position [14, 0]
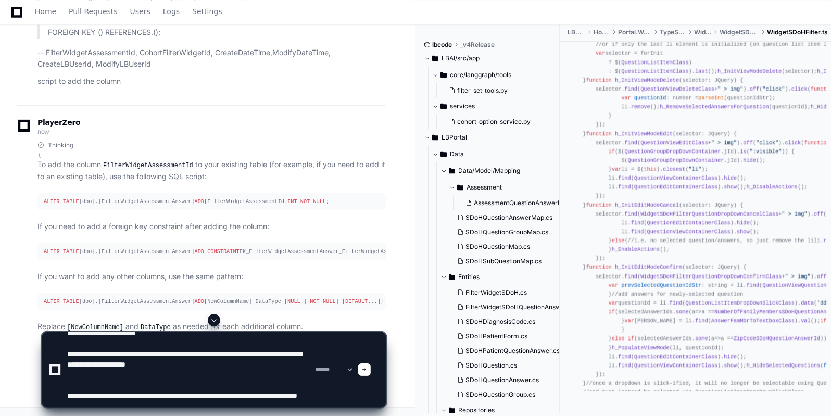
type textarea "**********"
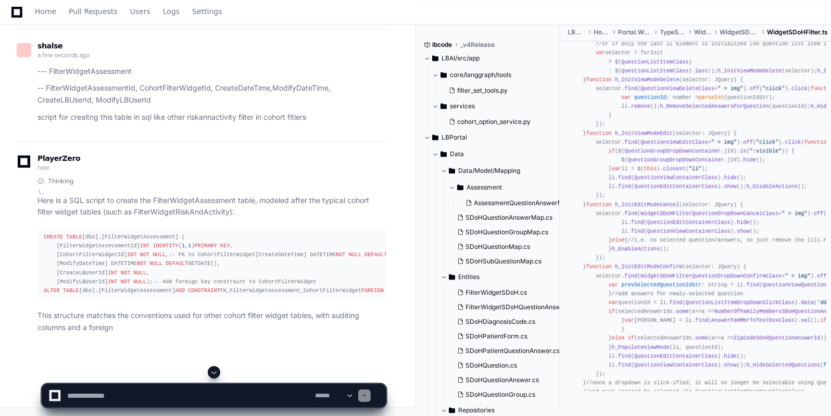
scroll to position [23990, 0]
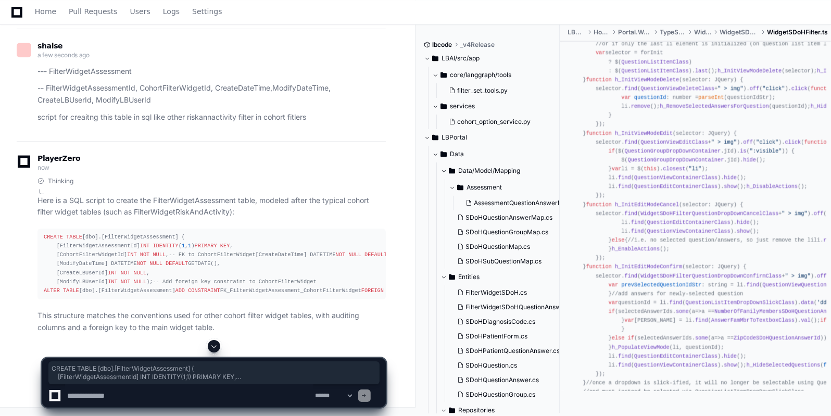
click at [42, 229] on pre "CREATE TABLE [dbo].[FilterWidgetAssessment] ( [FilterWidgetAssessmentId] INT ID…" at bounding box center [211, 264] width 348 height 71
copy div "CREATE TABLE [dbo].[FilterWidgetAssessment] ( [FilterWidgetAssessmentId] INT ID…"
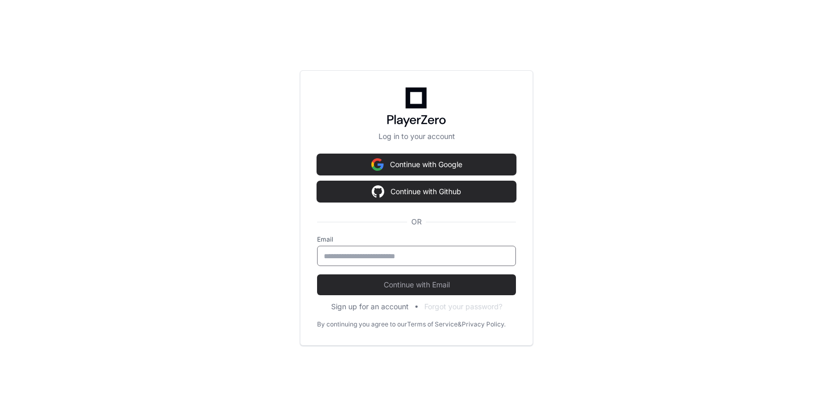
click at [330, 255] on input "email" at bounding box center [416, 256] width 185 height 10
type input "**********"
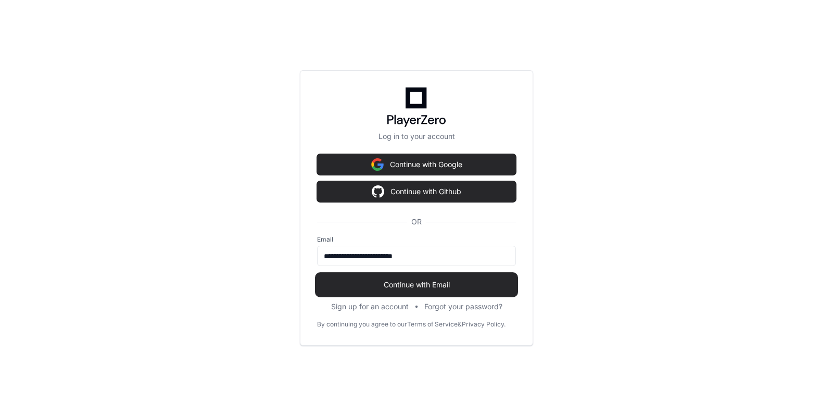
click at [386, 284] on span "Continue with Email" at bounding box center [416, 285] width 199 height 10
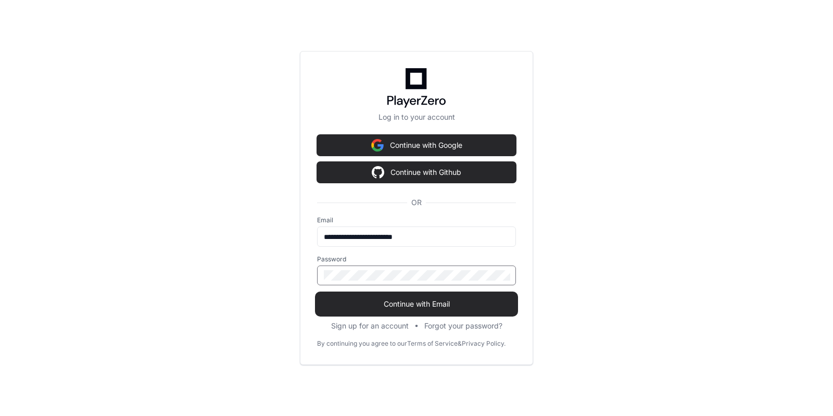
click at [317, 294] on button "Continue with Email" at bounding box center [416, 304] width 199 height 21
click at [395, 301] on span "Continue with Email" at bounding box center [416, 304] width 199 height 10
click at [374, 299] on span "Continue with Email" at bounding box center [416, 304] width 199 height 10
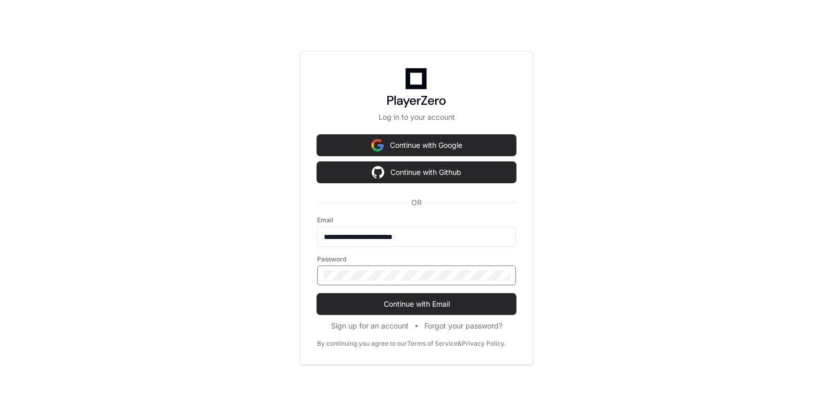
click at [317, 294] on button "Continue with Email" at bounding box center [416, 304] width 199 height 21
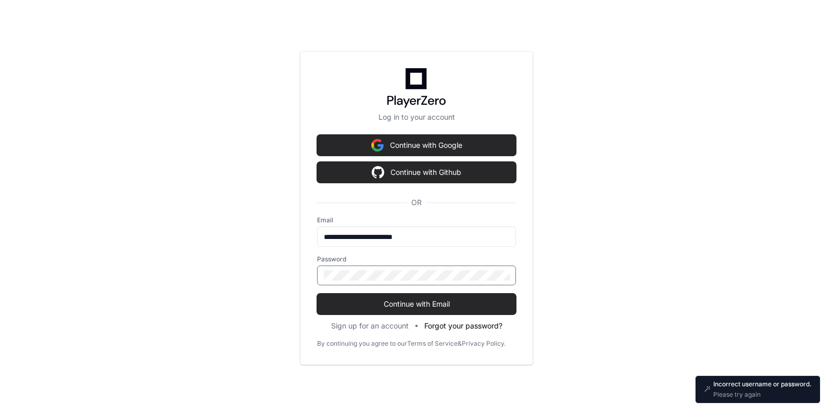
click at [449, 324] on button "Forgot your password?" at bounding box center [463, 326] width 78 height 10
click at [469, 325] on button "Forgot your password?" at bounding box center [463, 326] width 78 height 10
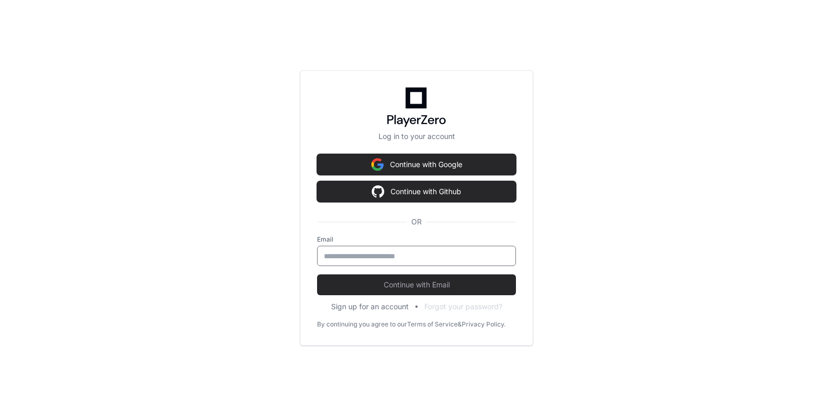
click at [363, 256] on input "email" at bounding box center [416, 256] width 185 height 10
type input "**********"
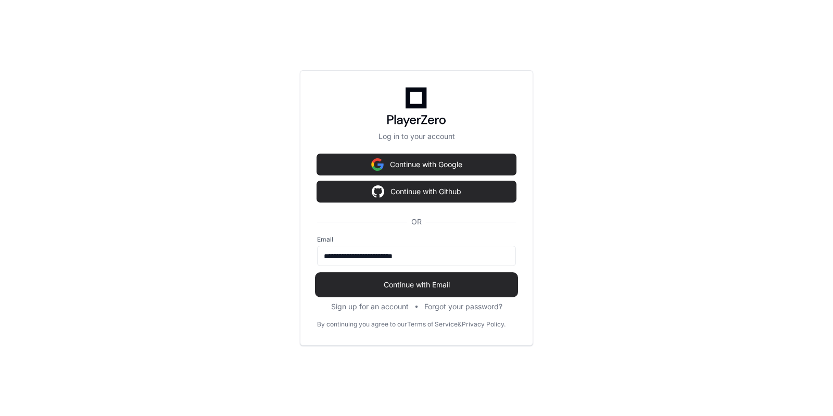
click at [412, 280] on span "Continue with Email" at bounding box center [416, 285] width 199 height 10
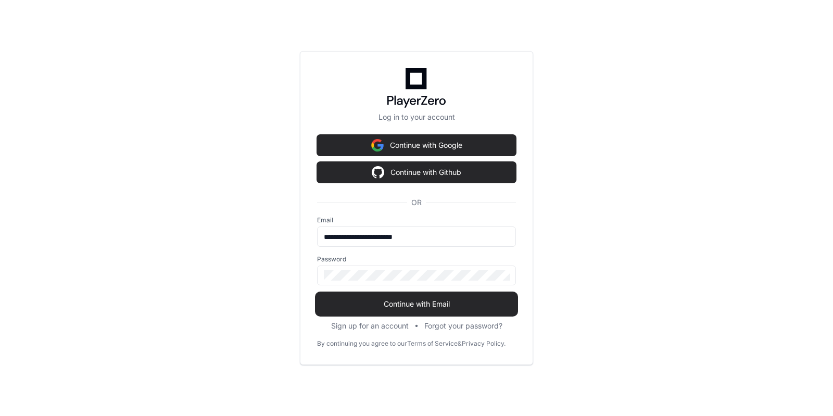
click at [414, 302] on span "Continue with Email" at bounding box center [416, 304] width 199 height 10
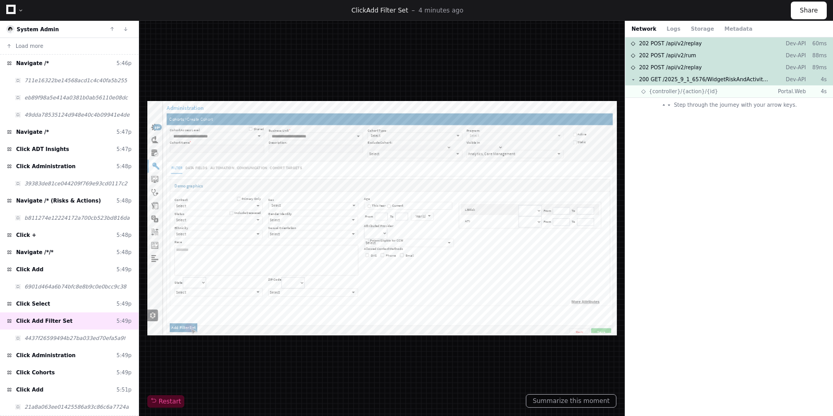
click at [11, 10] on icon at bounding box center [10, 9] width 9 height 9
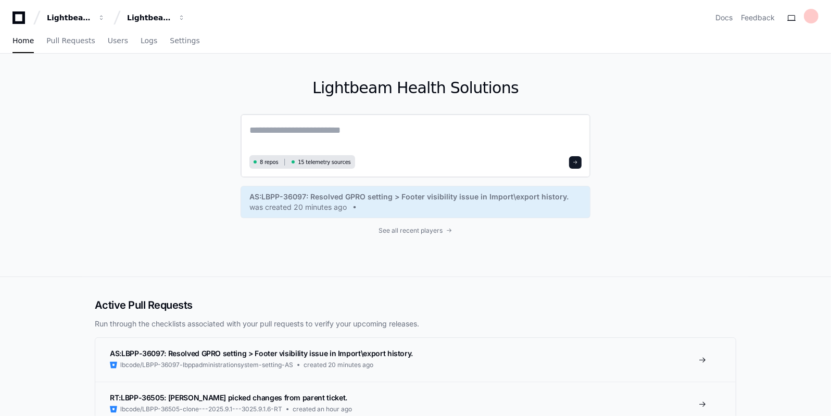
click at [262, 130] on textarea at bounding box center [415, 137] width 332 height 29
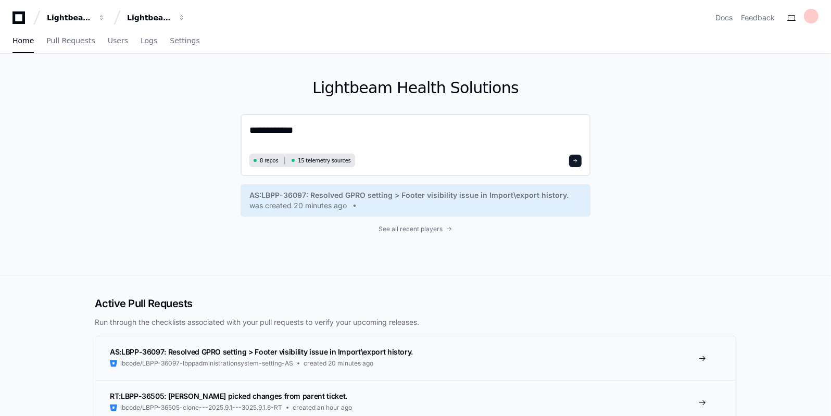
click at [309, 136] on textarea "**********" at bounding box center [415, 137] width 332 height 28
type textarea "**********"
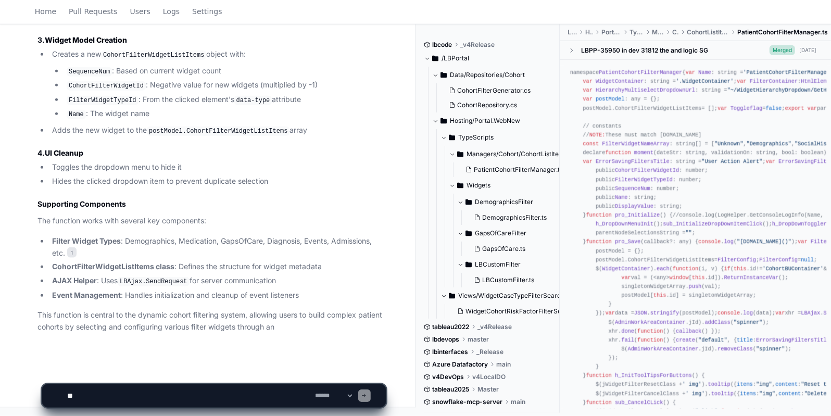
scroll to position [1023, 0]
